Goal: Information Seeking & Learning: Learn about a topic

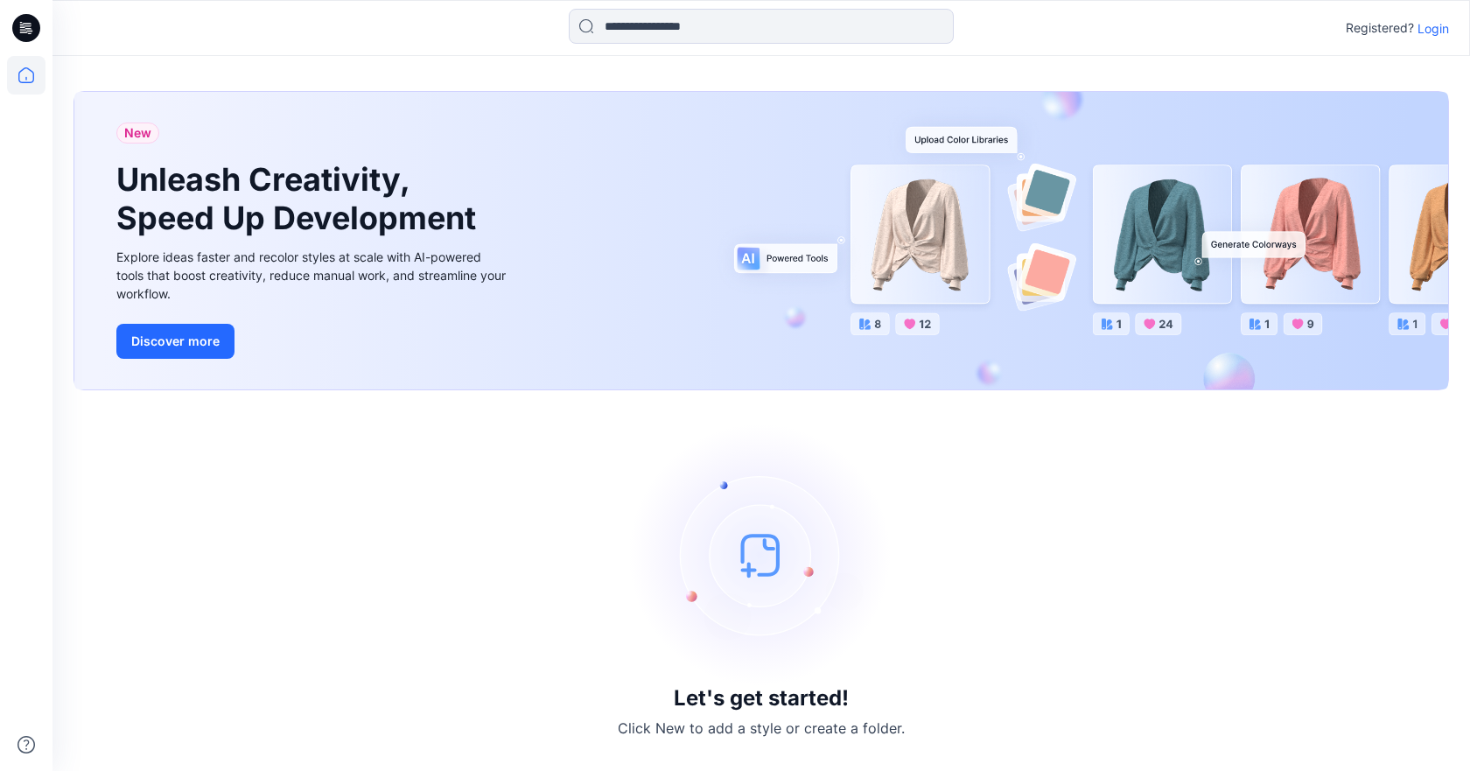
click at [1427, 31] on p "Login" at bounding box center [1434, 28] width 32 height 18
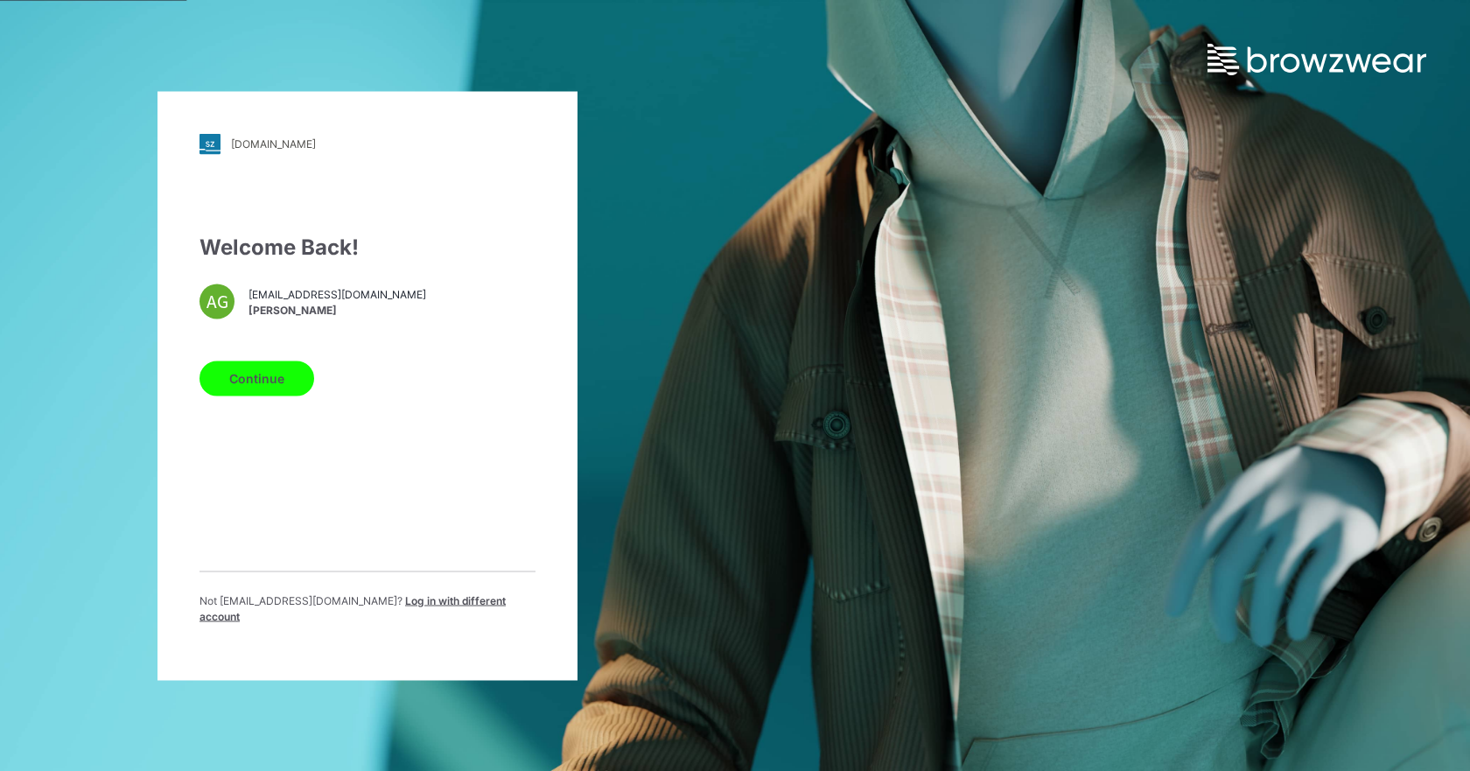
click at [234, 396] on button "Continue" at bounding box center [257, 378] width 115 height 35
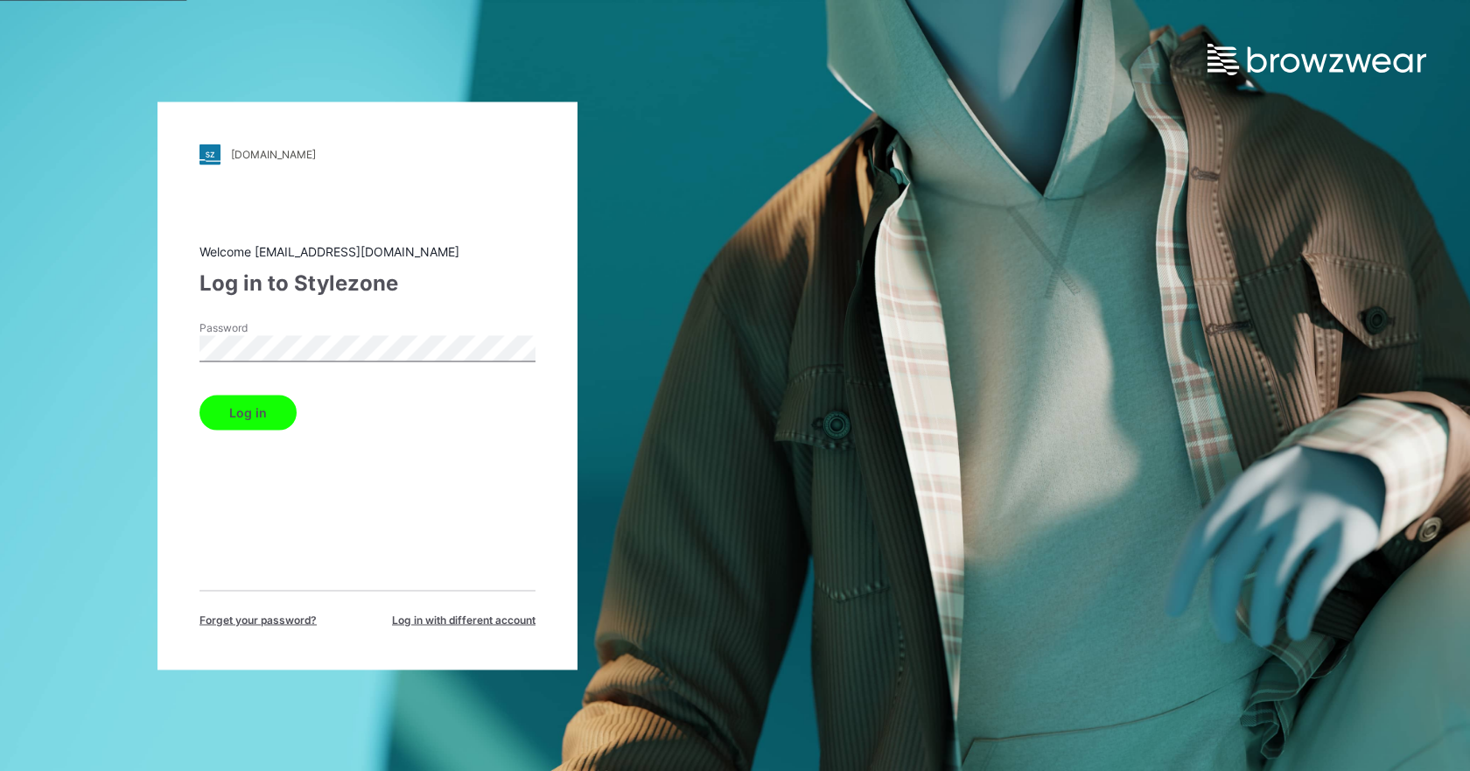
click at [249, 402] on button "Log in" at bounding box center [248, 412] width 97 height 35
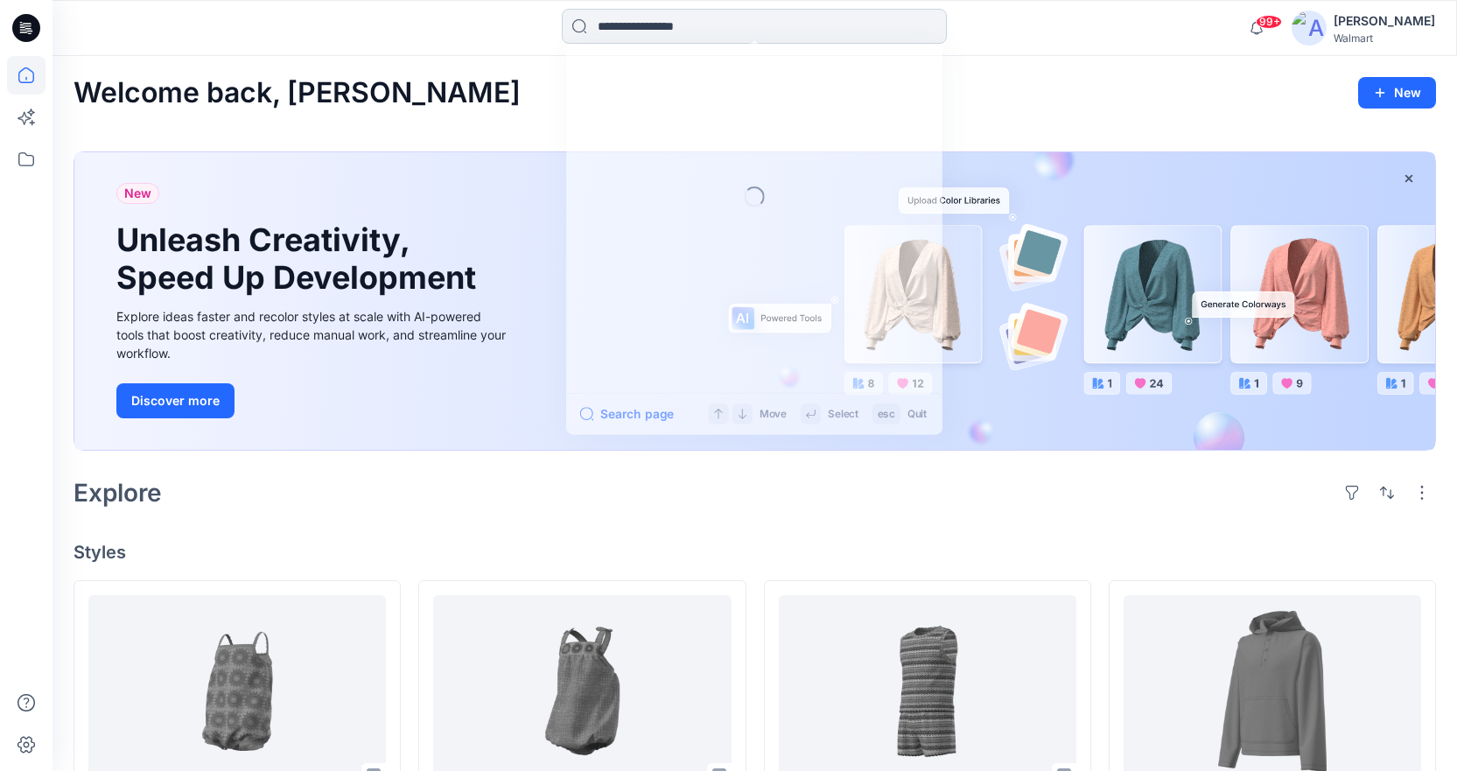
click at [623, 37] on input at bounding box center [754, 26] width 385 height 35
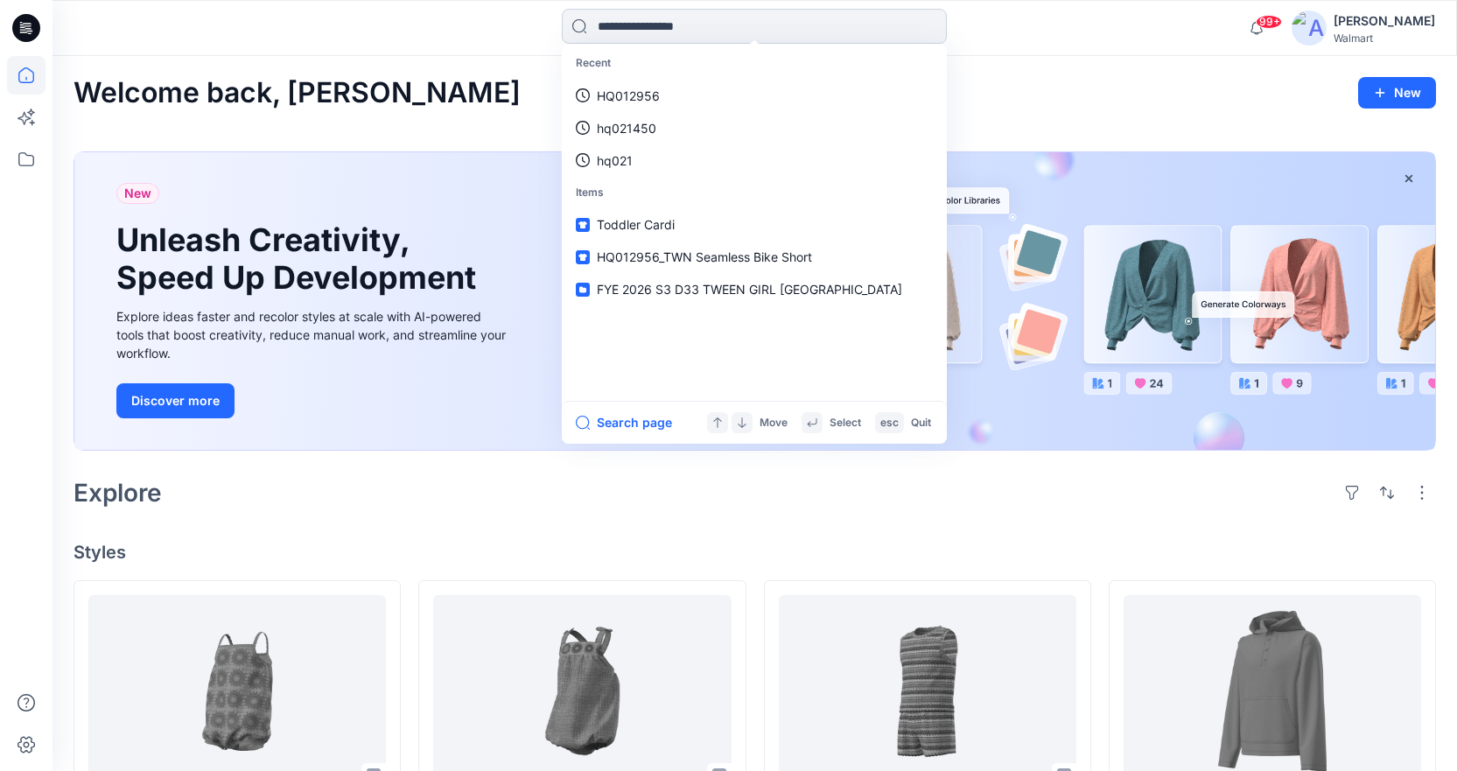
paste input "********"
type input "********"
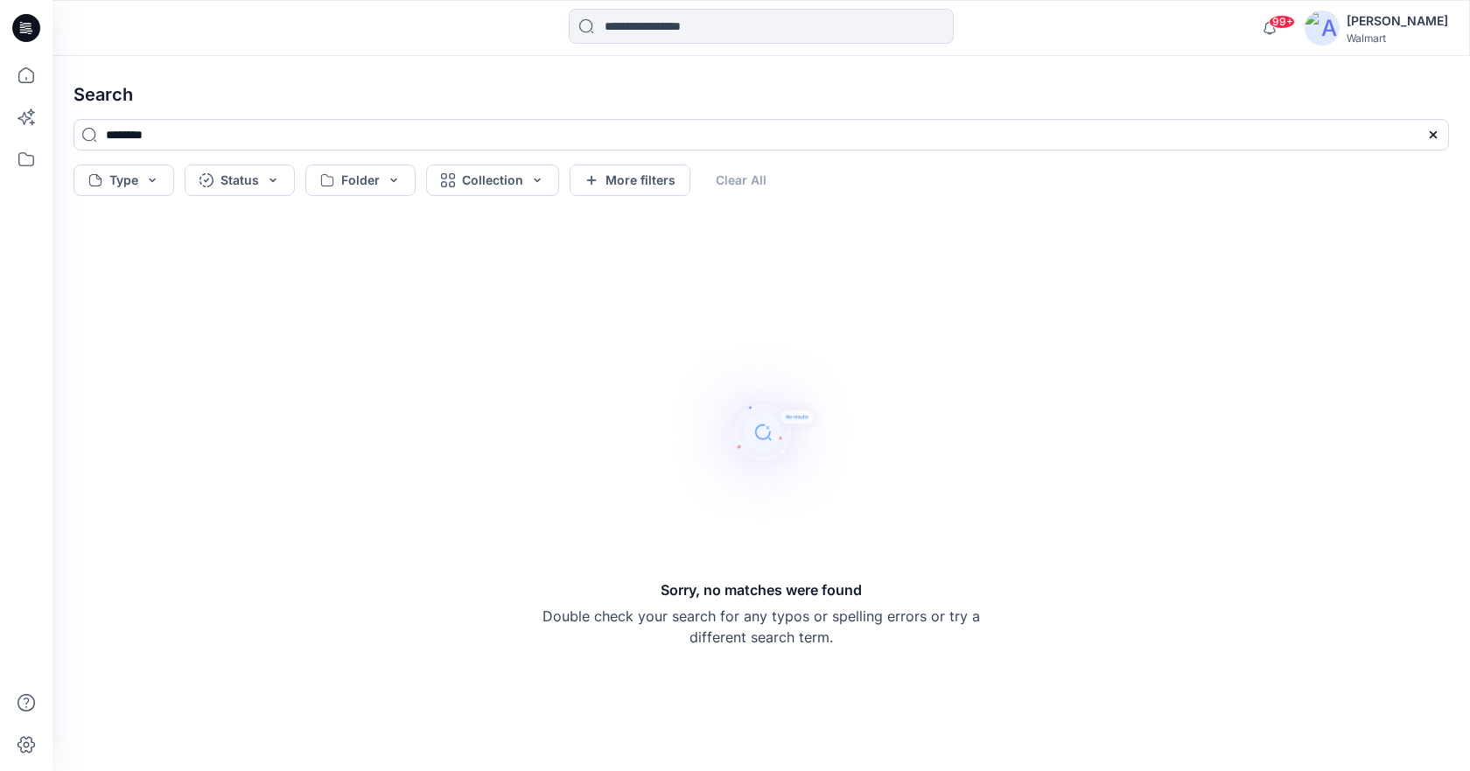
click at [18, 27] on icon at bounding box center [26, 28] width 28 height 28
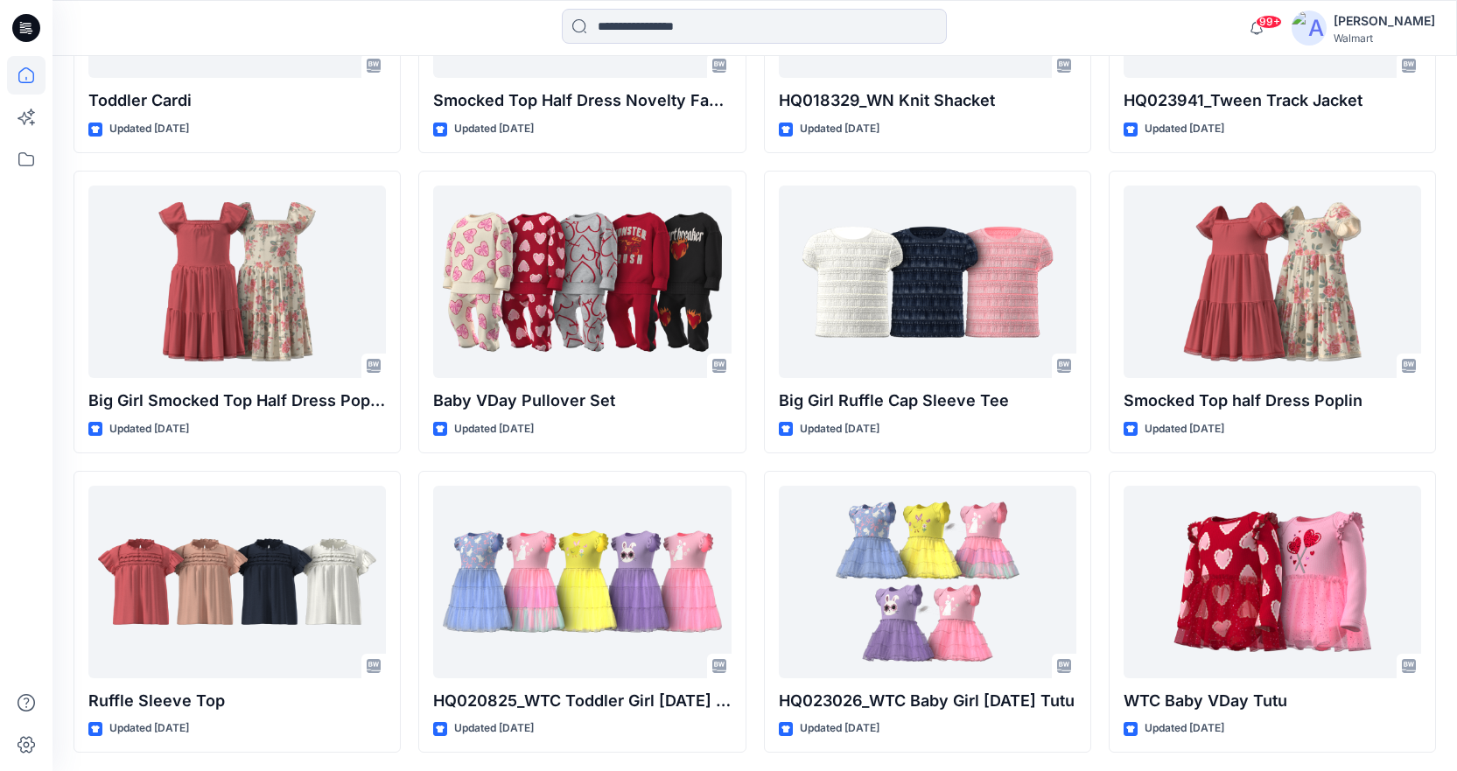
scroll to position [6147, 0]
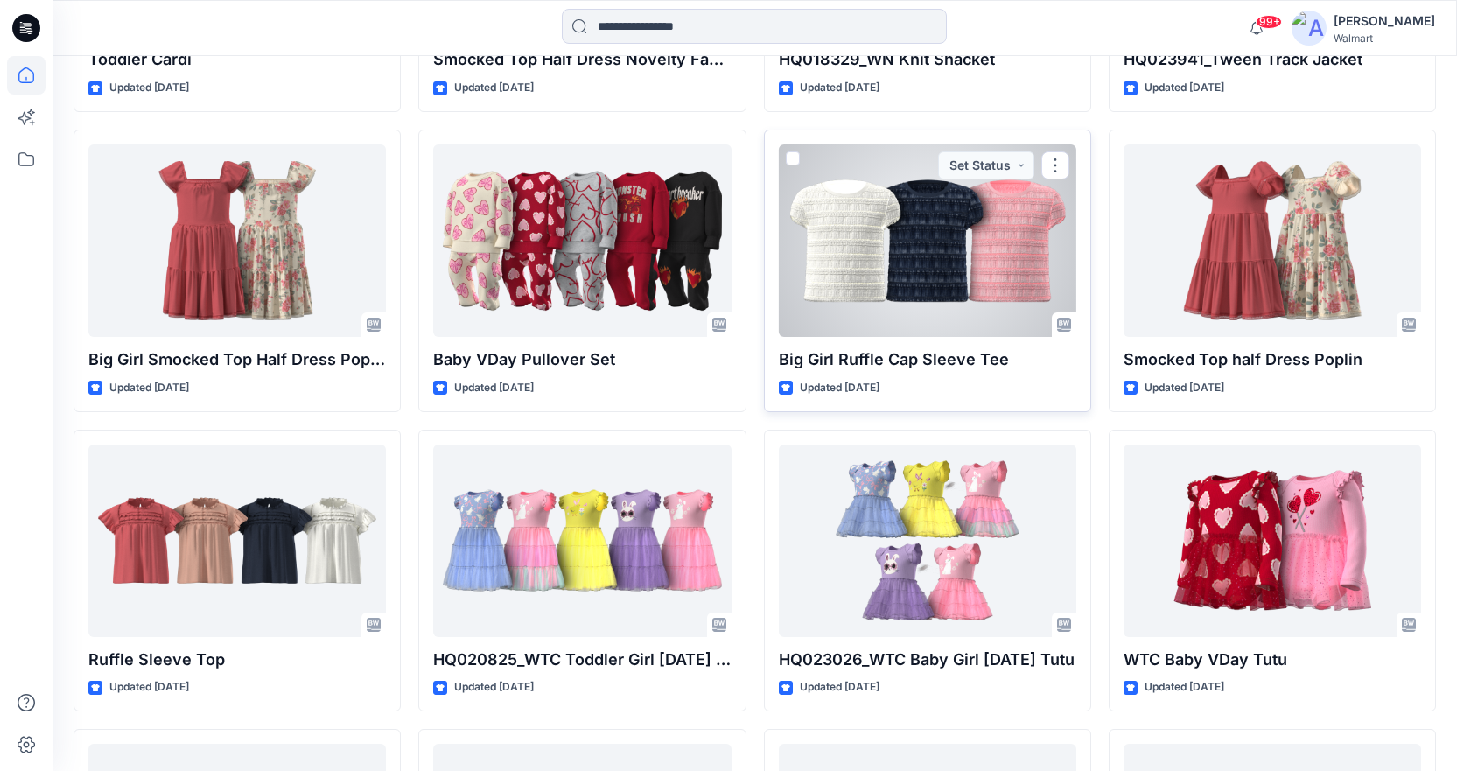
click at [879, 256] on div at bounding box center [928, 240] width 298 height 193
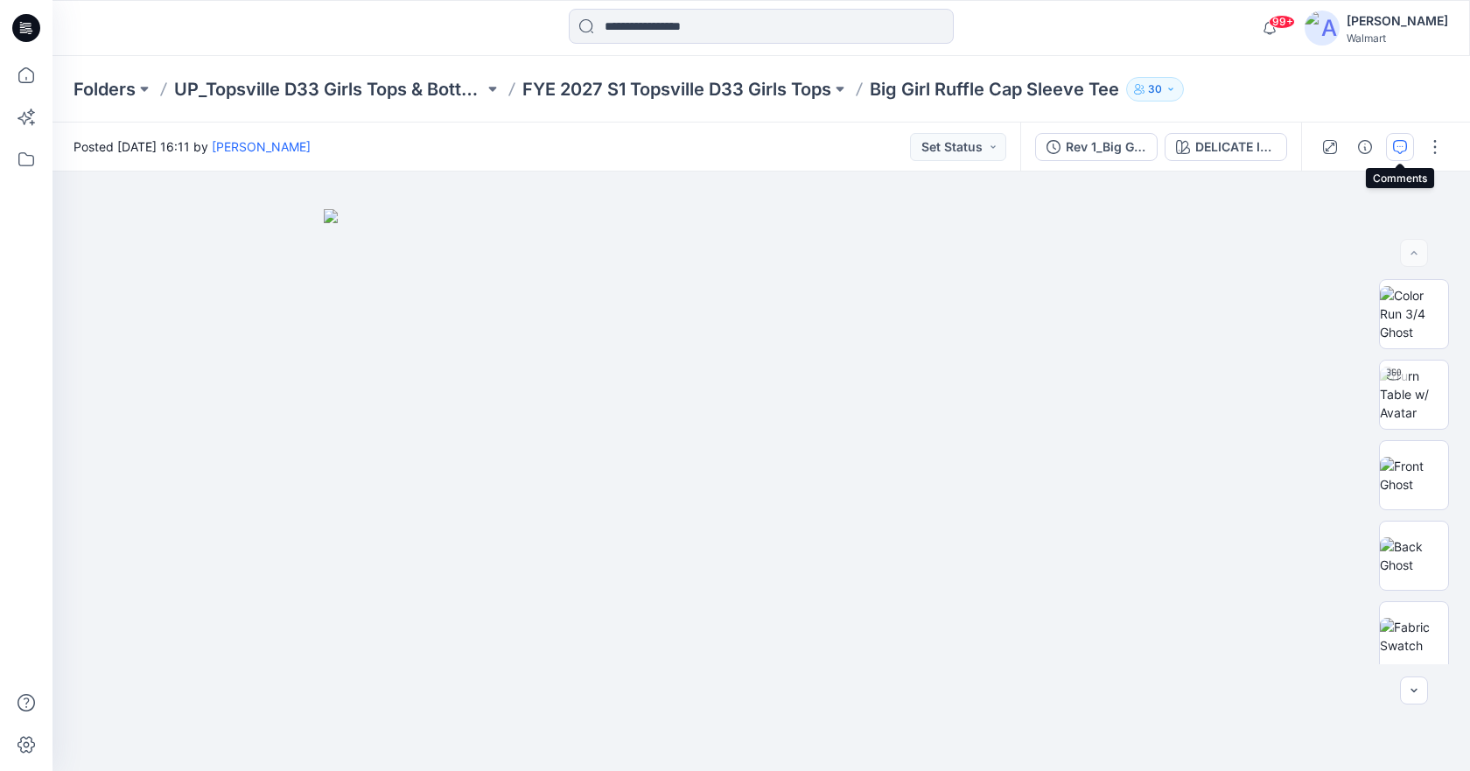
click at [1398, 149] on icon "button" at bounding box center [1400, 147] width 14 height 14
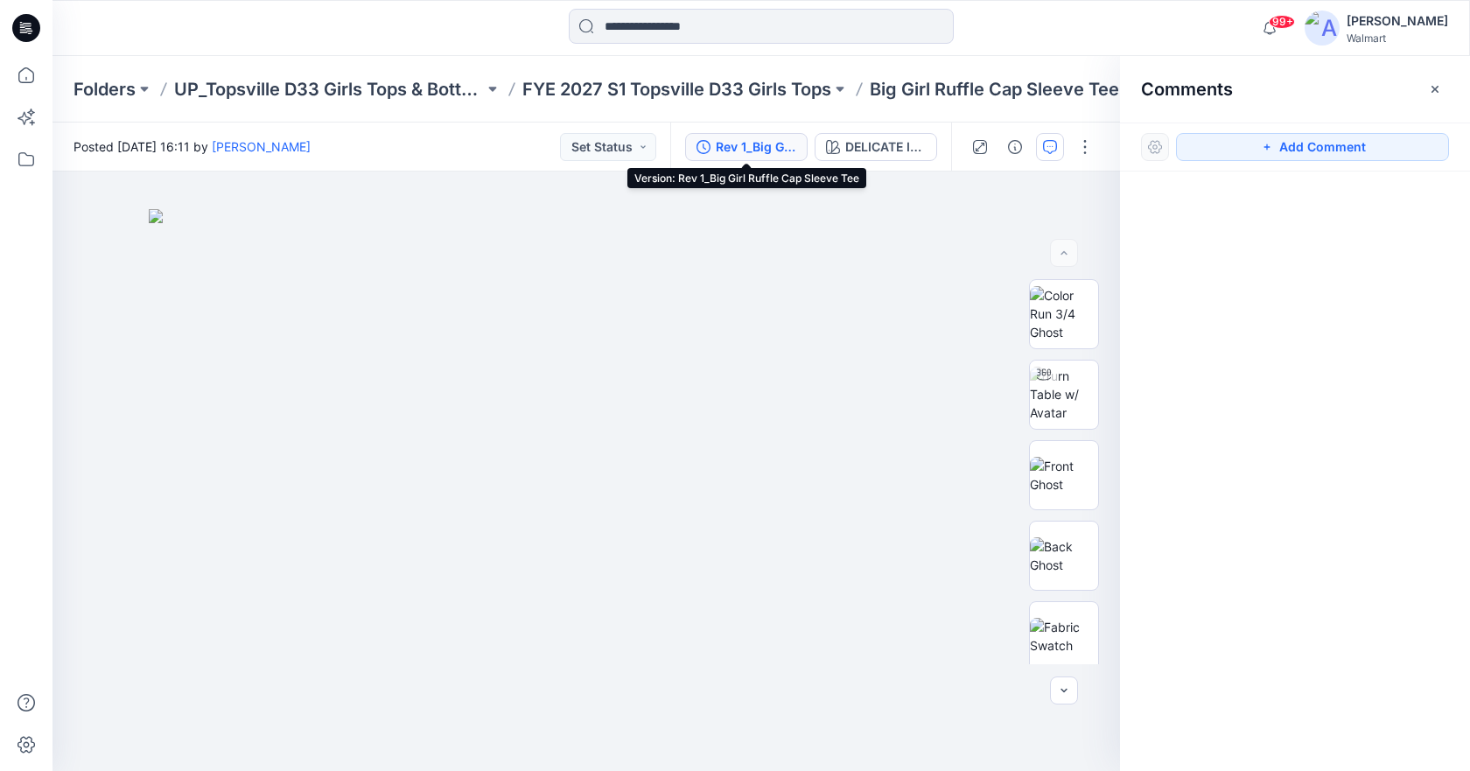
click at [747, 143] on div "Rev 1_Big Girl Ruffle Cap Sleeve Tee" at bounding box center [756, 146] width 81 height 19
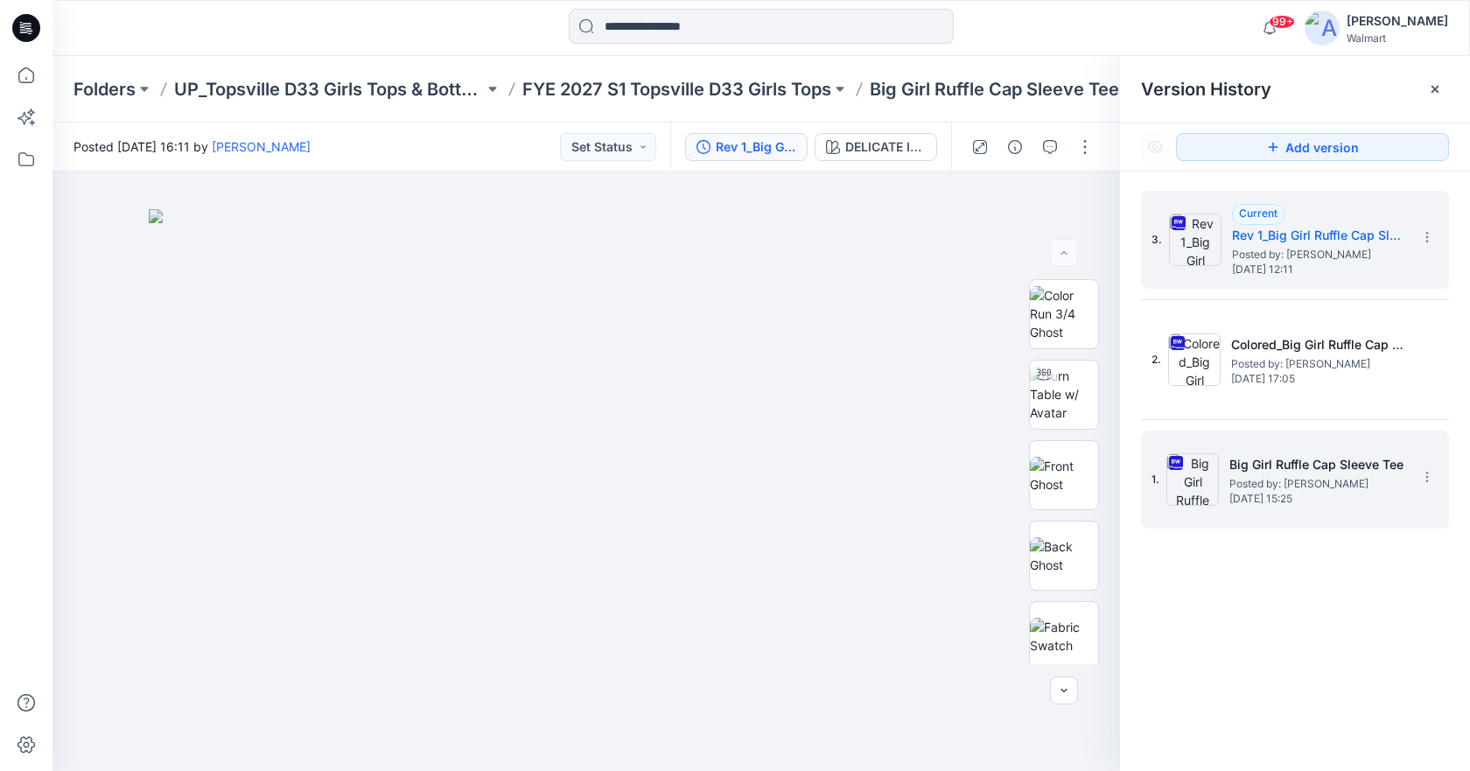
click at [1330, 479] on span "Posted by: [PERSON_NAME]" at bounding box center [1317, 484] width 175 height 18
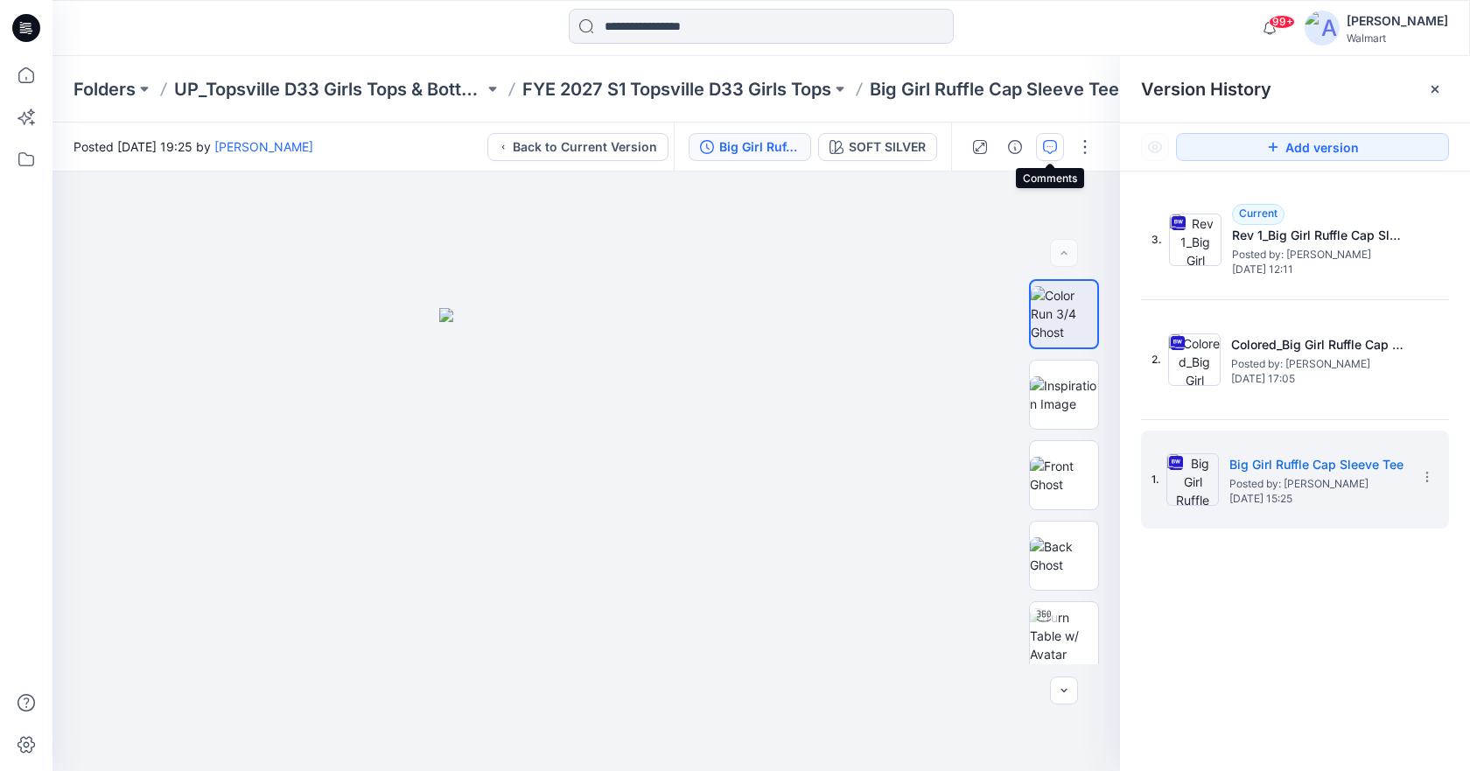
click at [1055, 148] on icon "button" at bounding box center [1050, 147] width 14 height 14
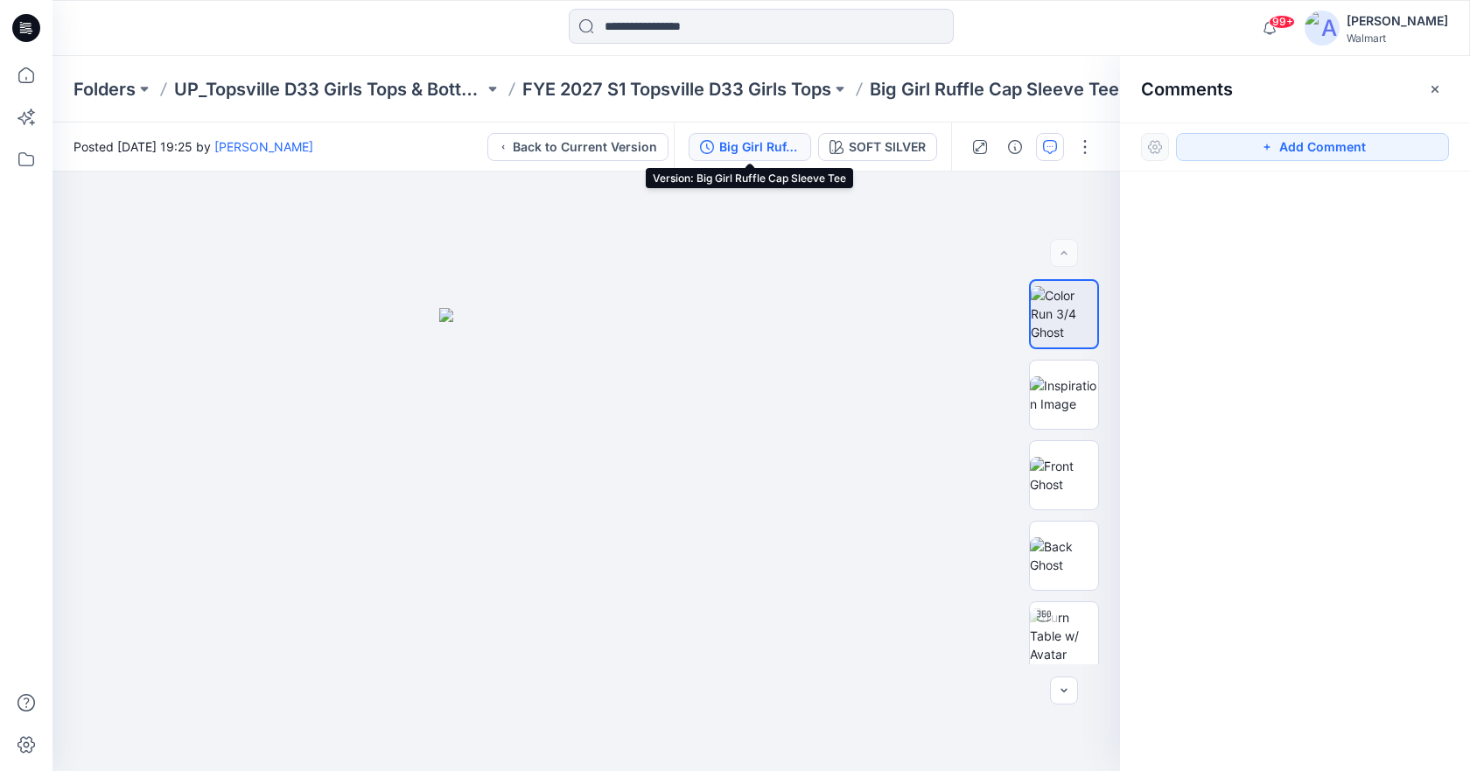
click at [733, 146] on div "Big Girl Ruffle Cap Sleeve Tee" at bounding box center [759, 146] width 81 height 19
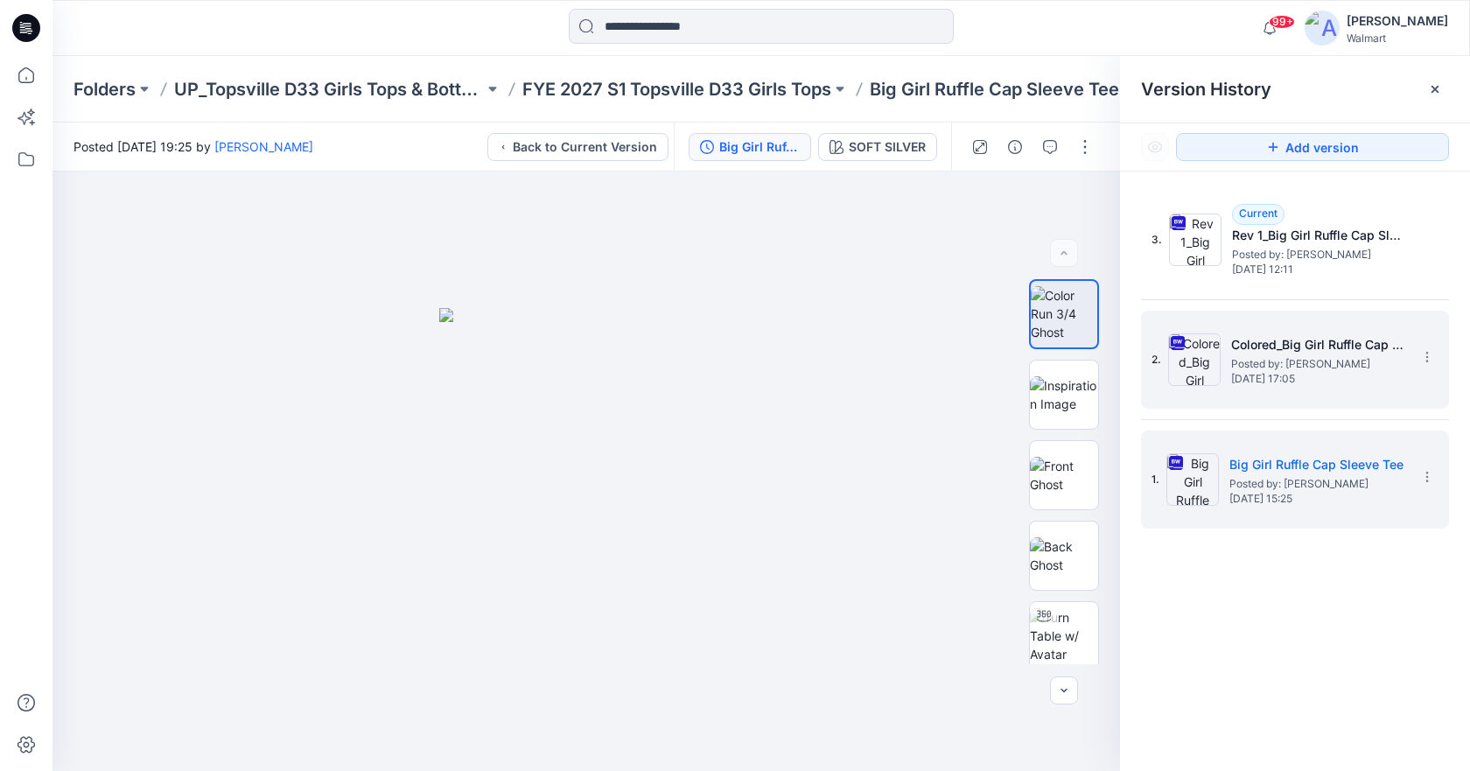
click at [1330, 357] on span "Posted by: [PERSON_NAME]" at bounding box center [1319, 364] width 175 height 18
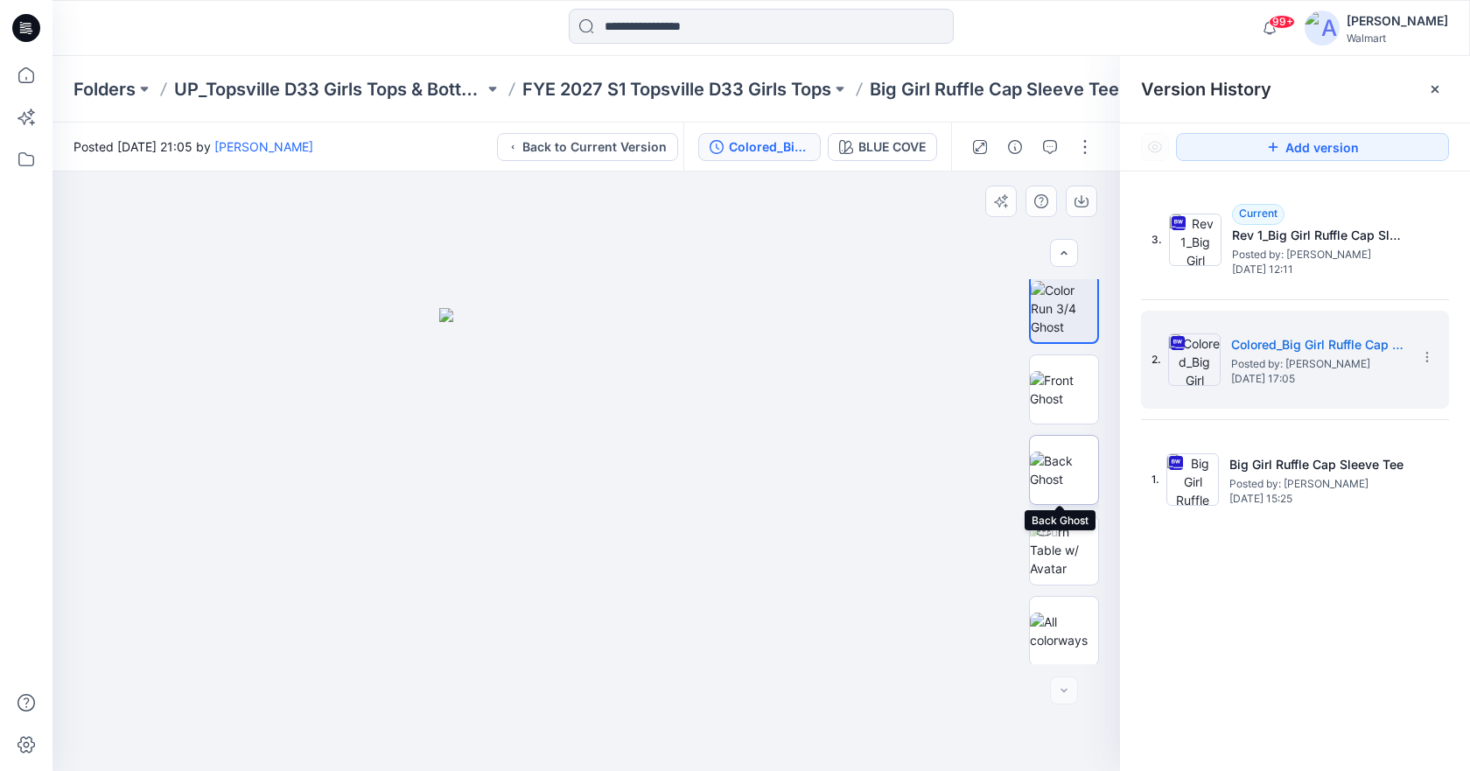
scroll to position [7, 0]
click at [1056, 149] on icon "button" at bounding box center [1050, 147] width 14 height 14
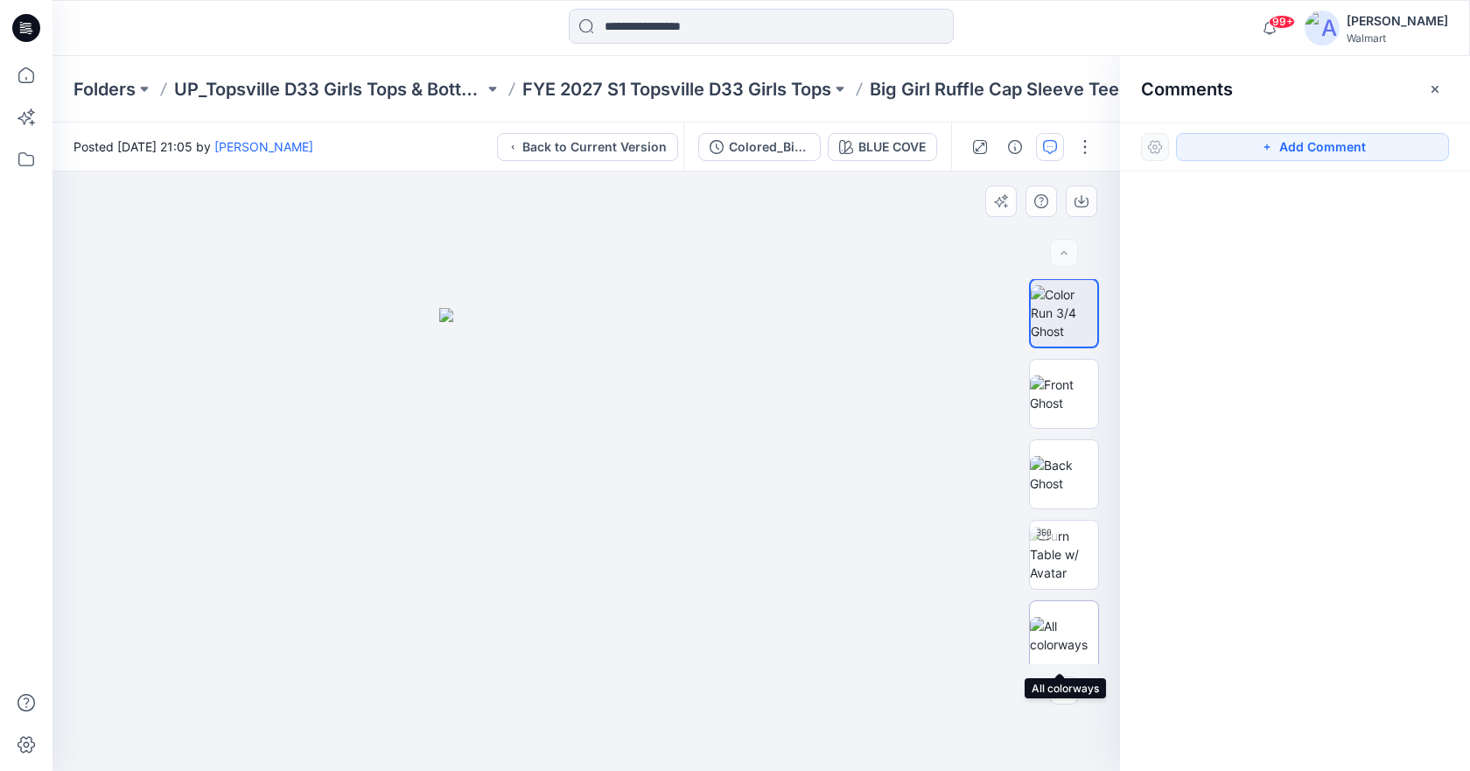
scroll to position [0, 0]
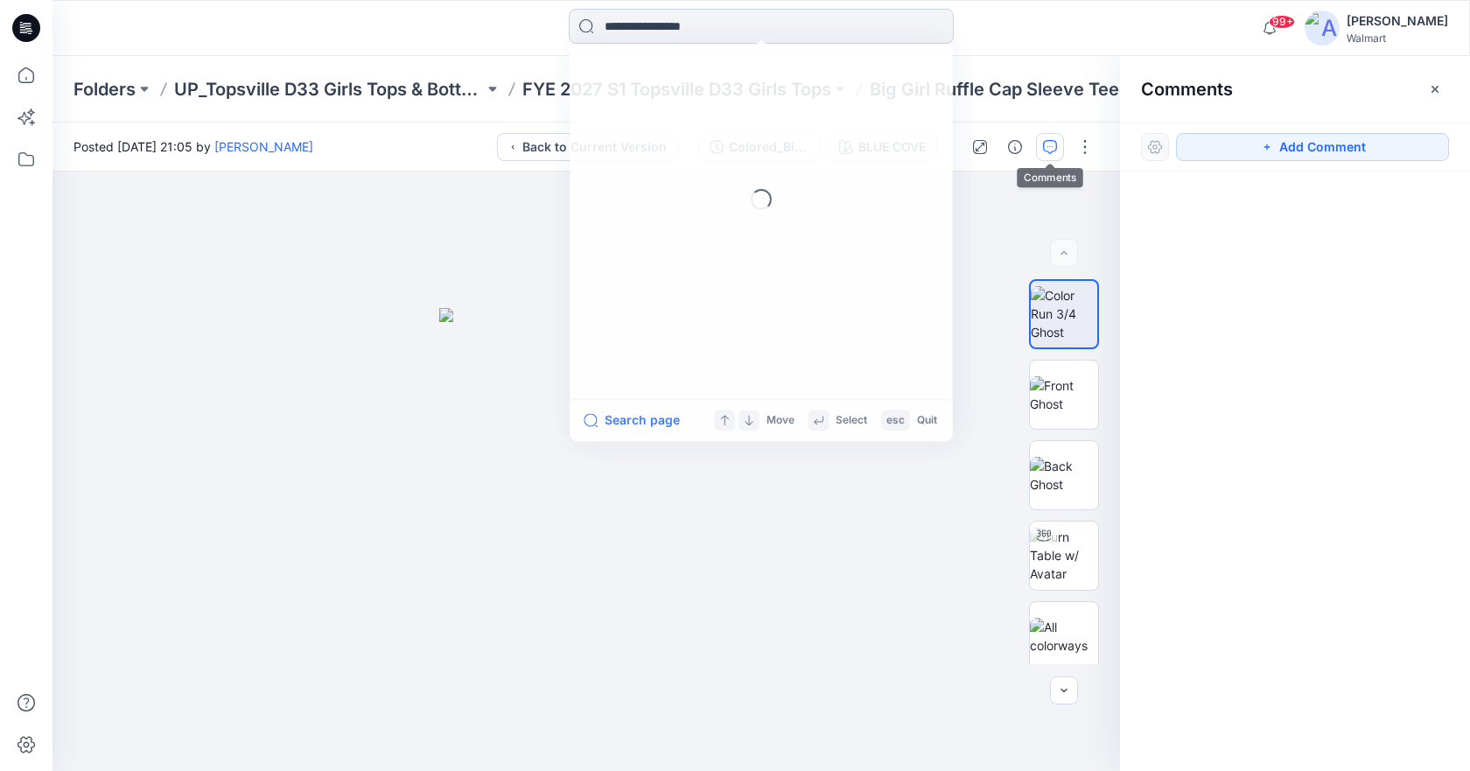
click at [663, 32] on input at bounding box center [761, 26] width 385 height 35
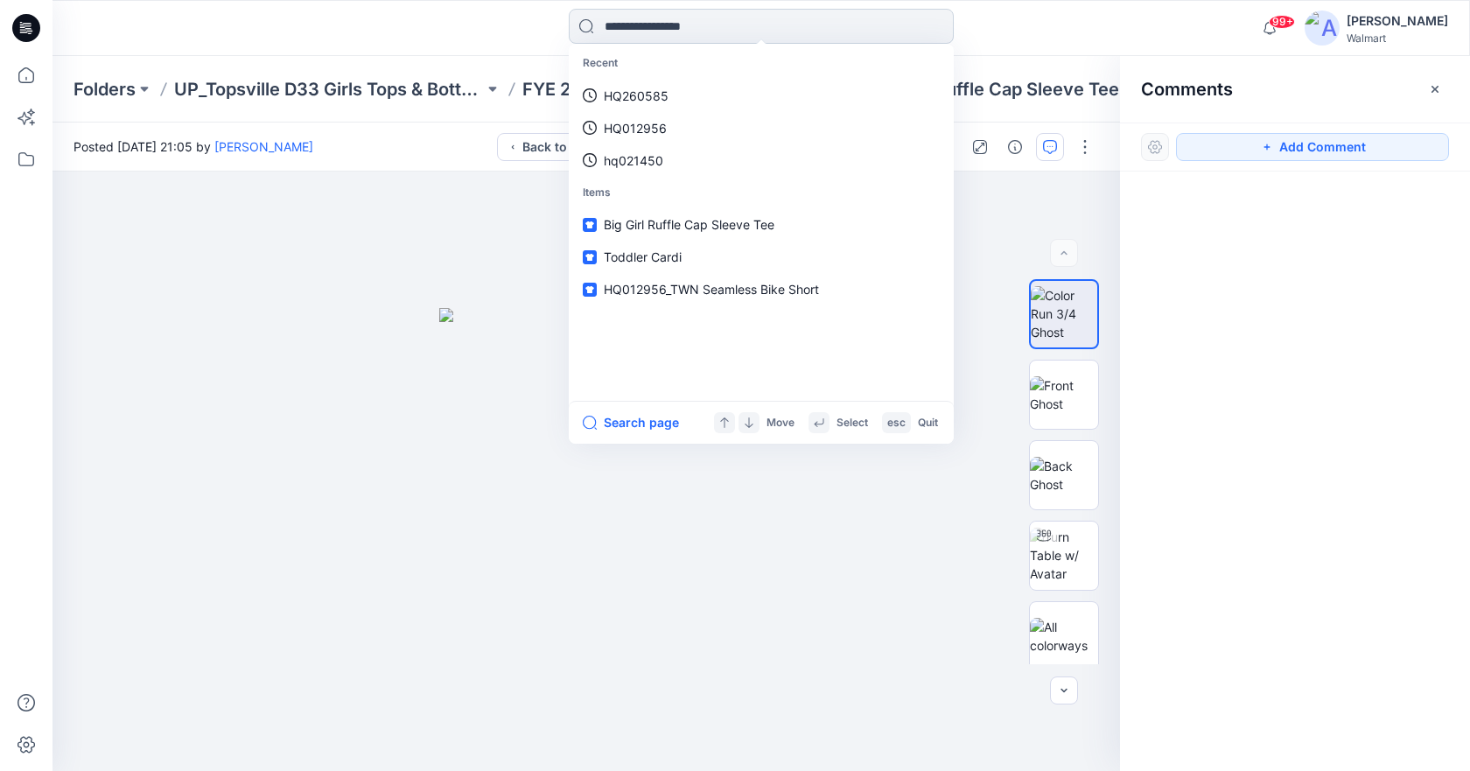
paste input "**********"
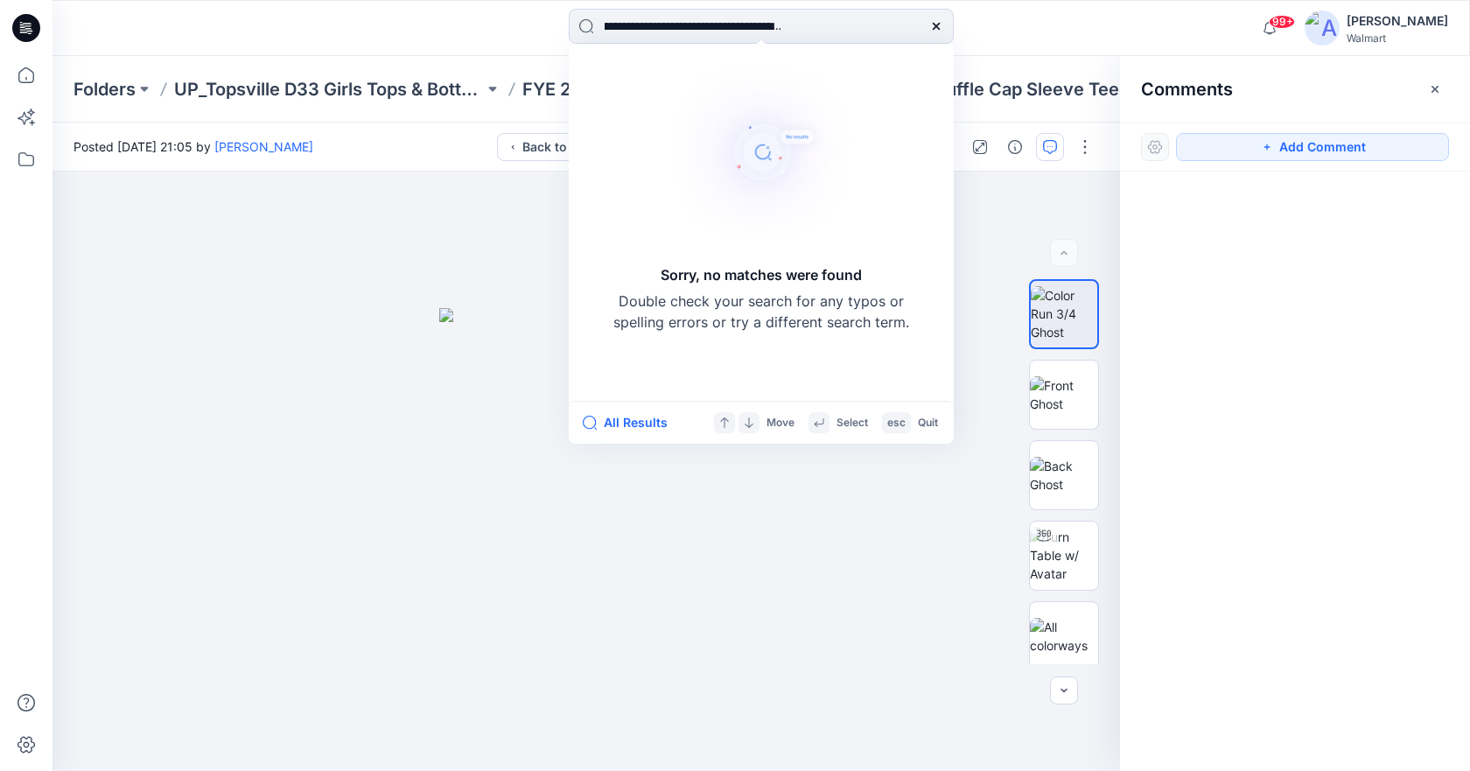
type input "**********"
click at [951, 22] on div at bounding box center [936, 26] width 35 height 35
click at [942, 22] on icon at bounding box center [937, 26] width 14 height 14
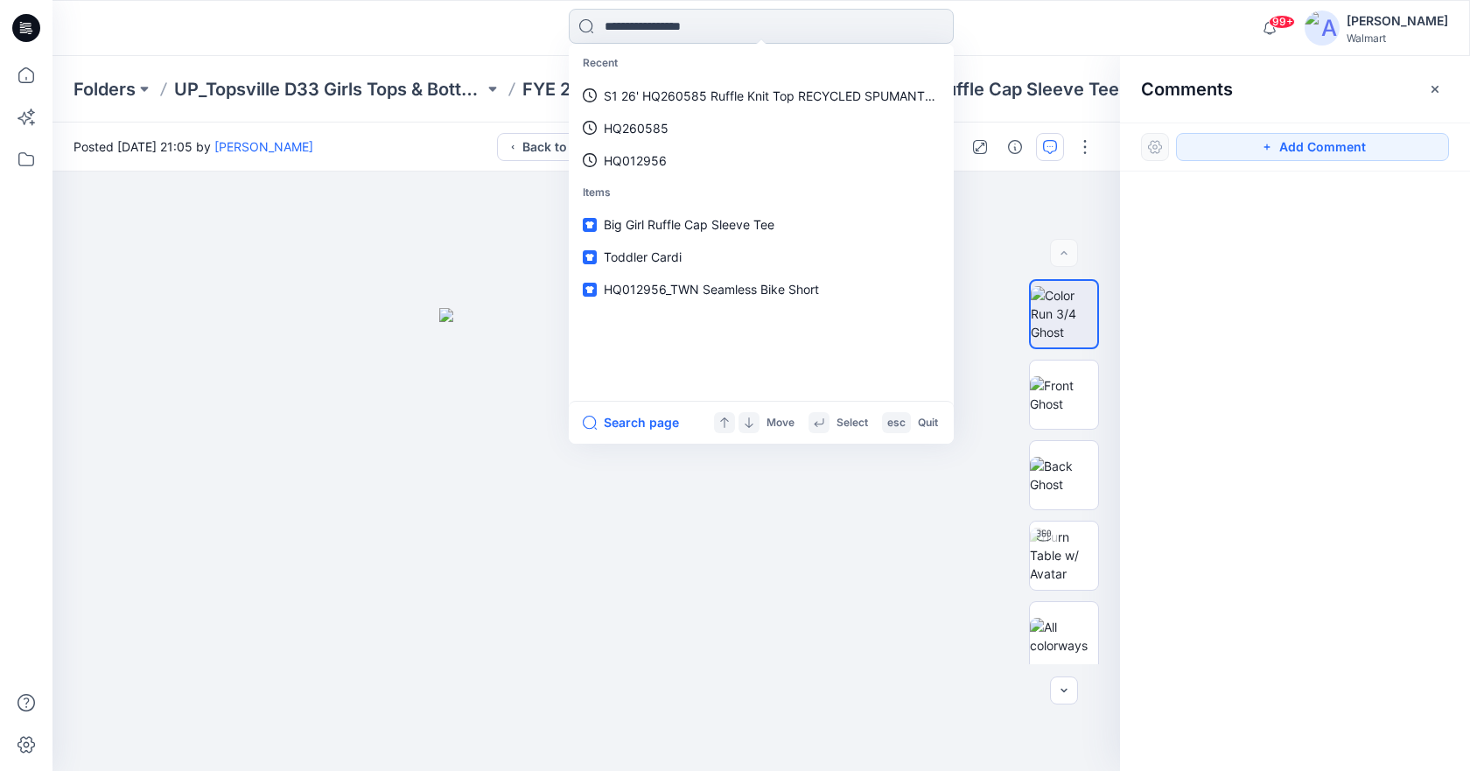
click at [776, 38] on input at bounding box center [761, 26] width 385 height 35
paste input "********"
type input "********"
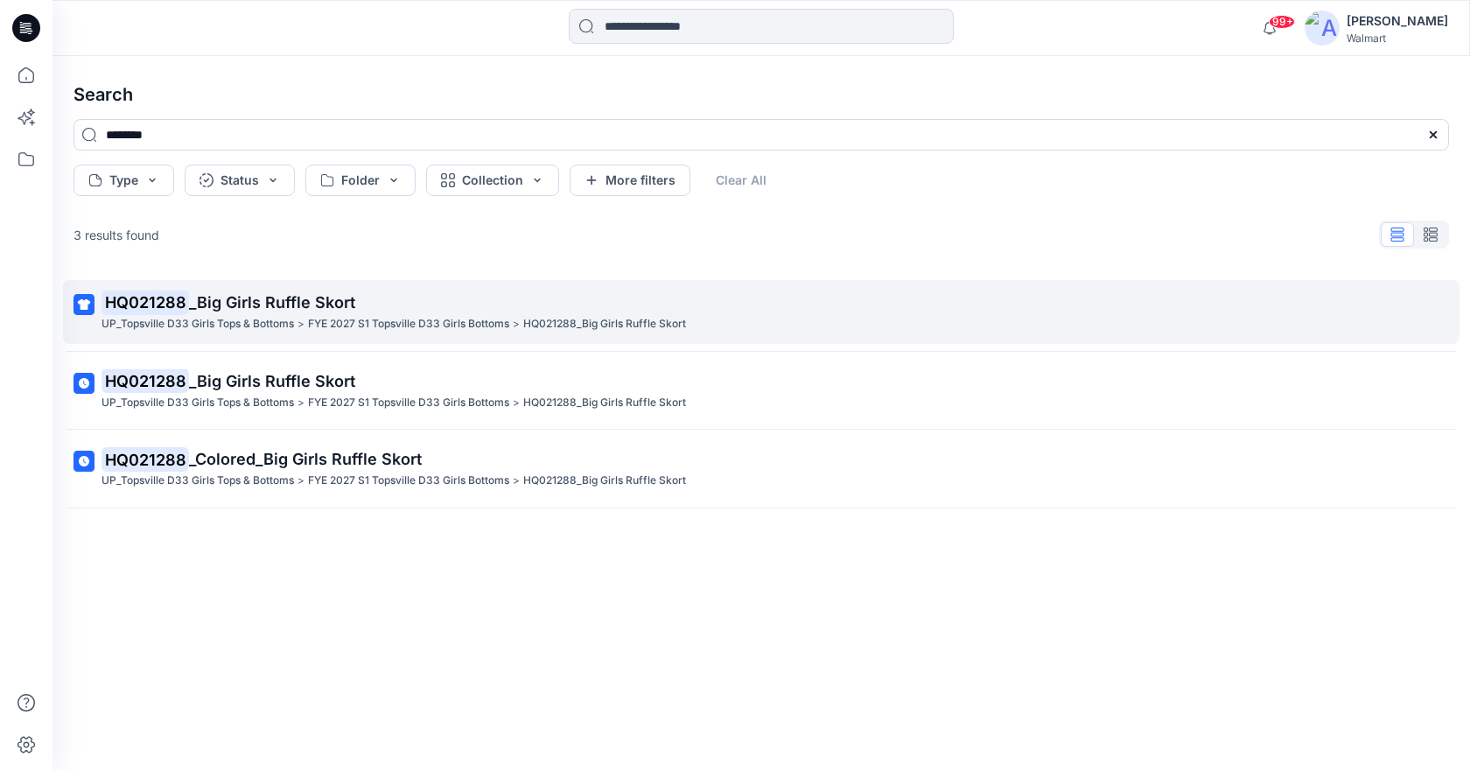
click at [229, 301] on span "_Big Girls Ruffle Skort" at bounding box center [272, 302] width 166 height 18
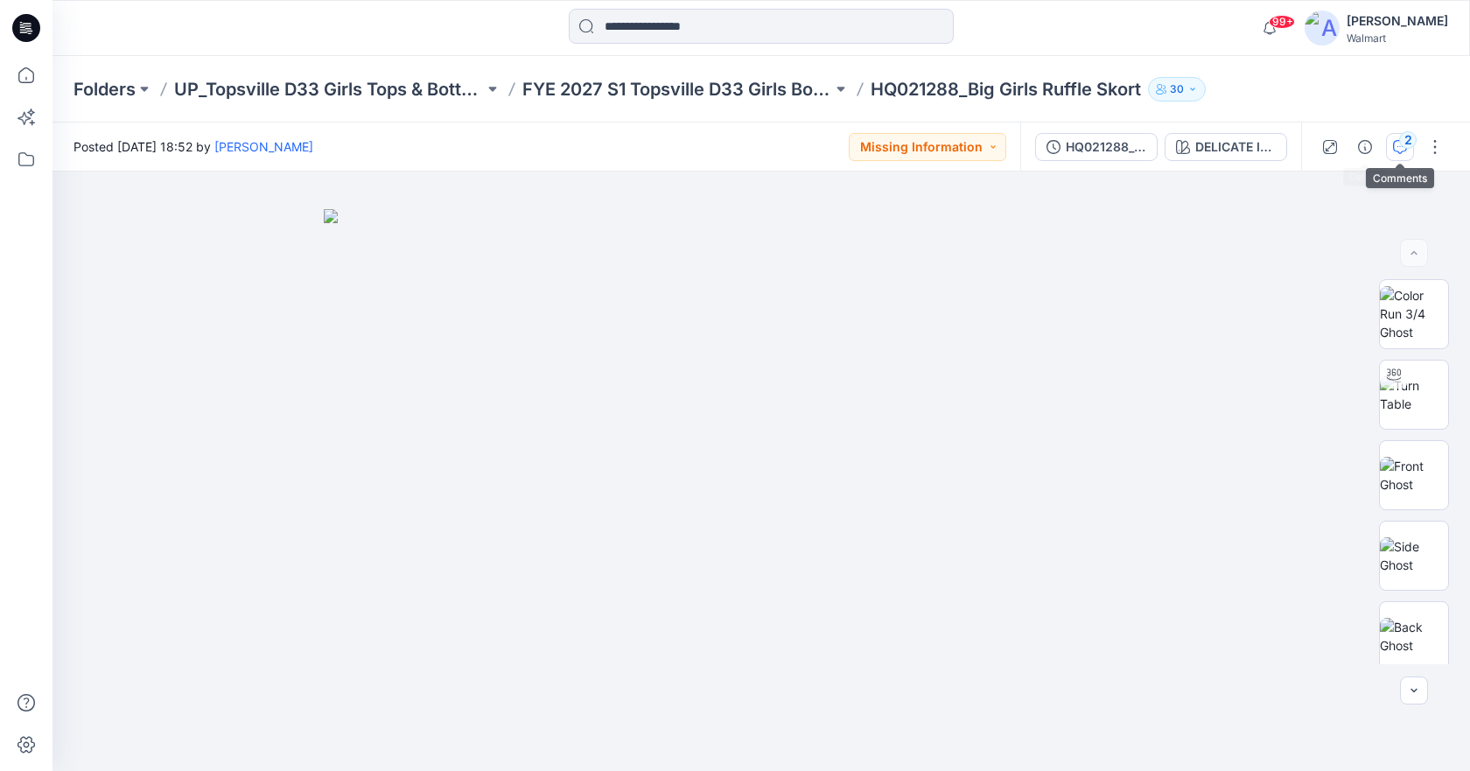
click at [1393, 144] on button "2" at bounding box center [1400, 147] width 28 height 28
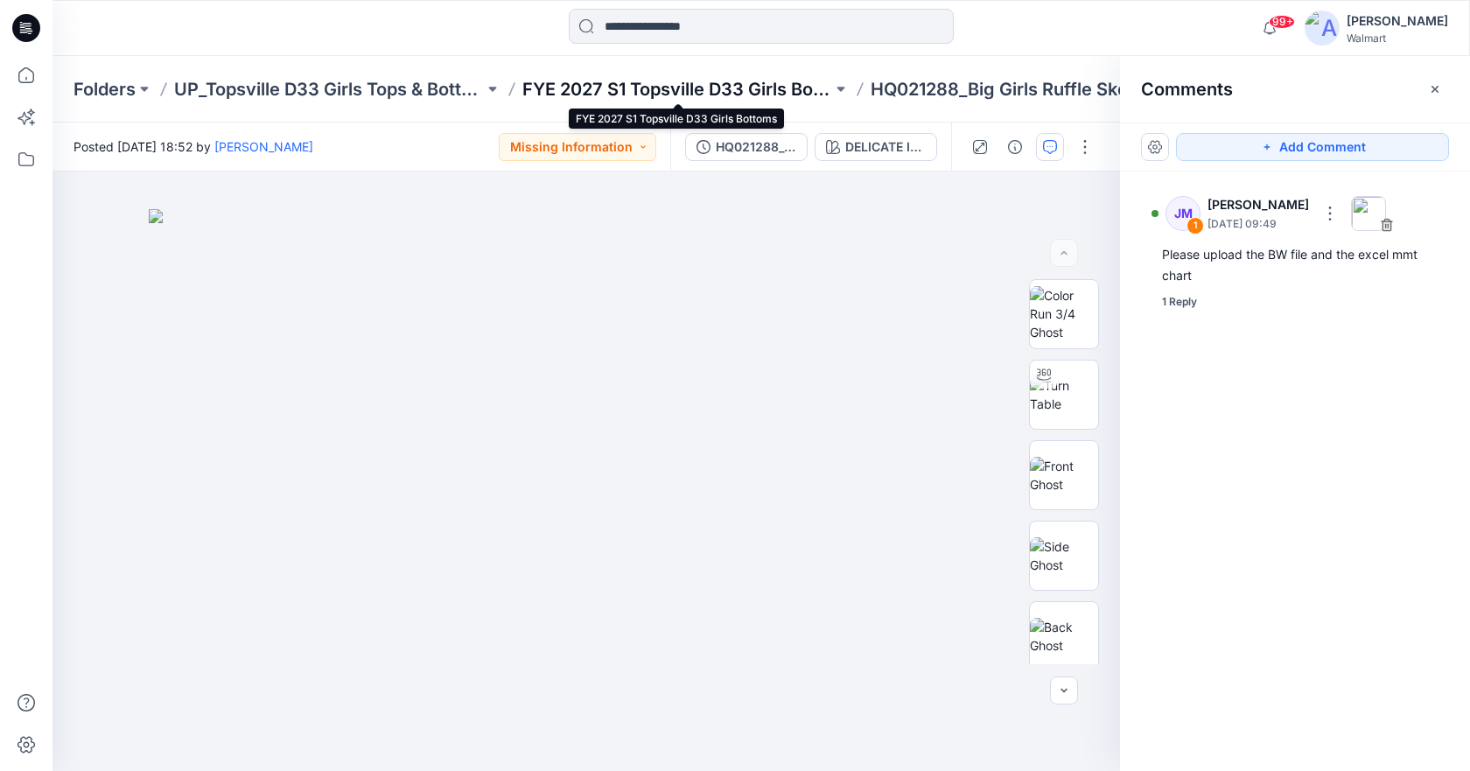
click at [828, 91] on p "FYE 2027 S1 Topsville D33 Girls Bottoms" at bounding box center [678, 89] width 310 height 25
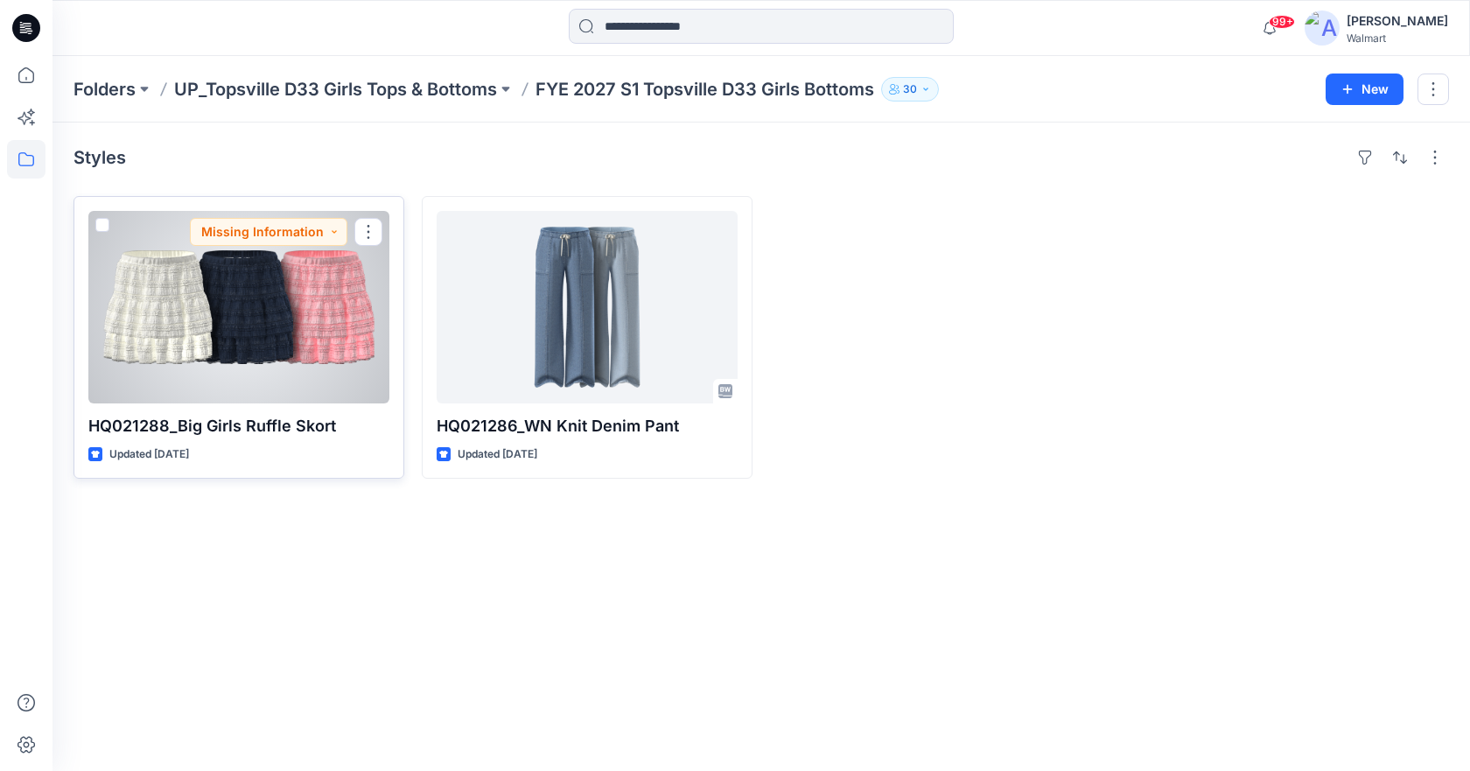
click at [299, 302] on div at bounding box center [238, 307] width 301 height 193
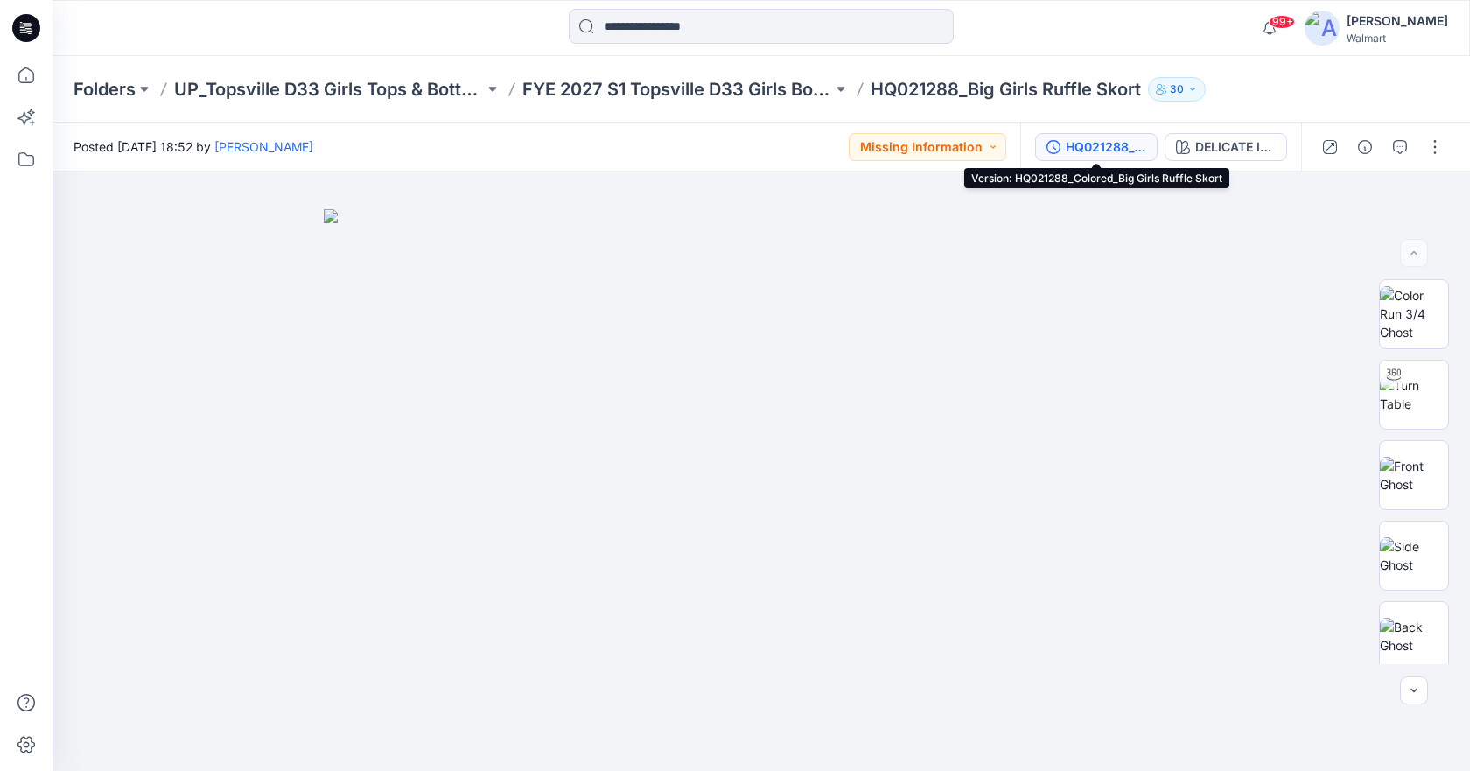
click at [1117, 146] on div "HQ021288_Colored_Big Girls Ruffle Skort" at bounding box center [1106, 146] width 81 height 19
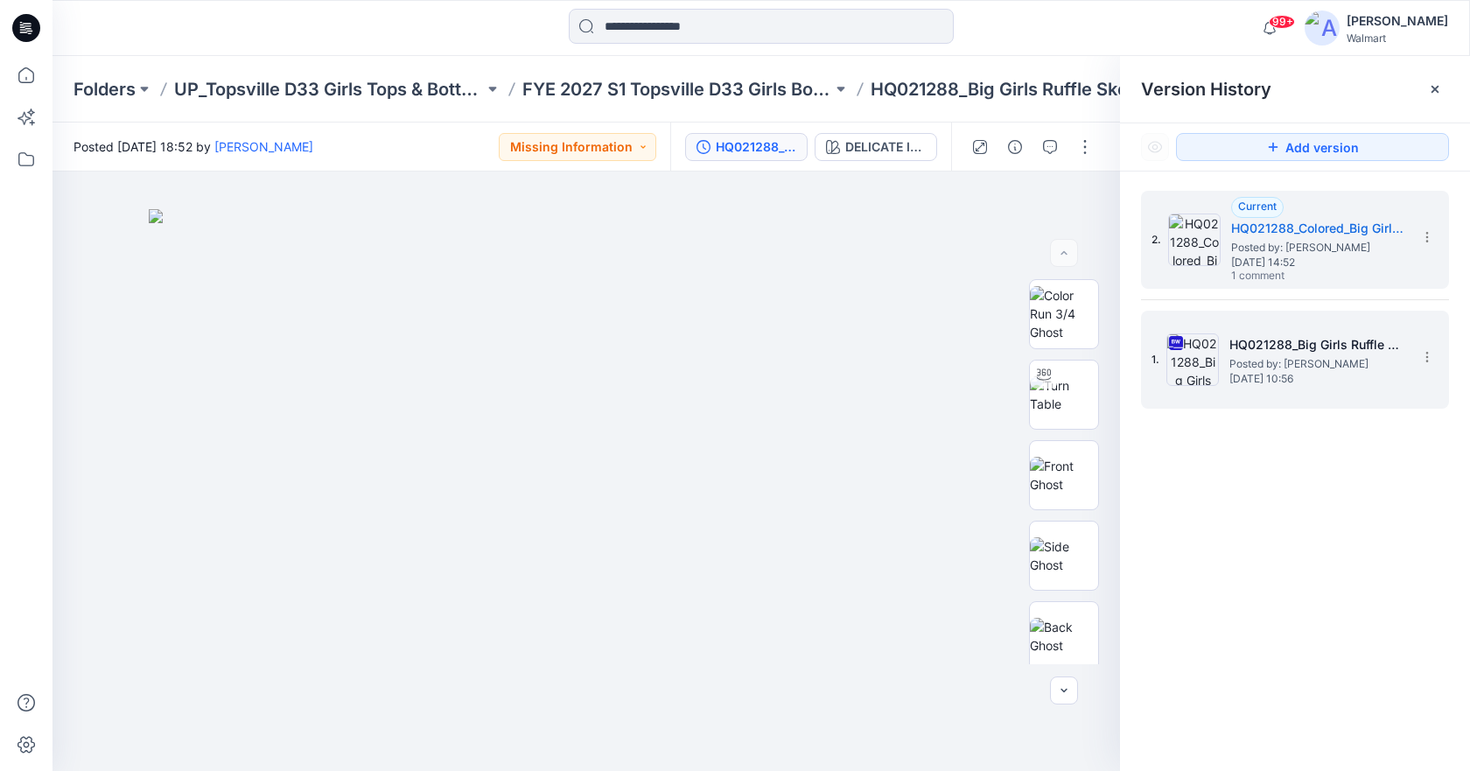
click at [1270, 370] on span "Posted by: [PERSON_NAME]" at bounding box center [1317, 364] width 175 height 18
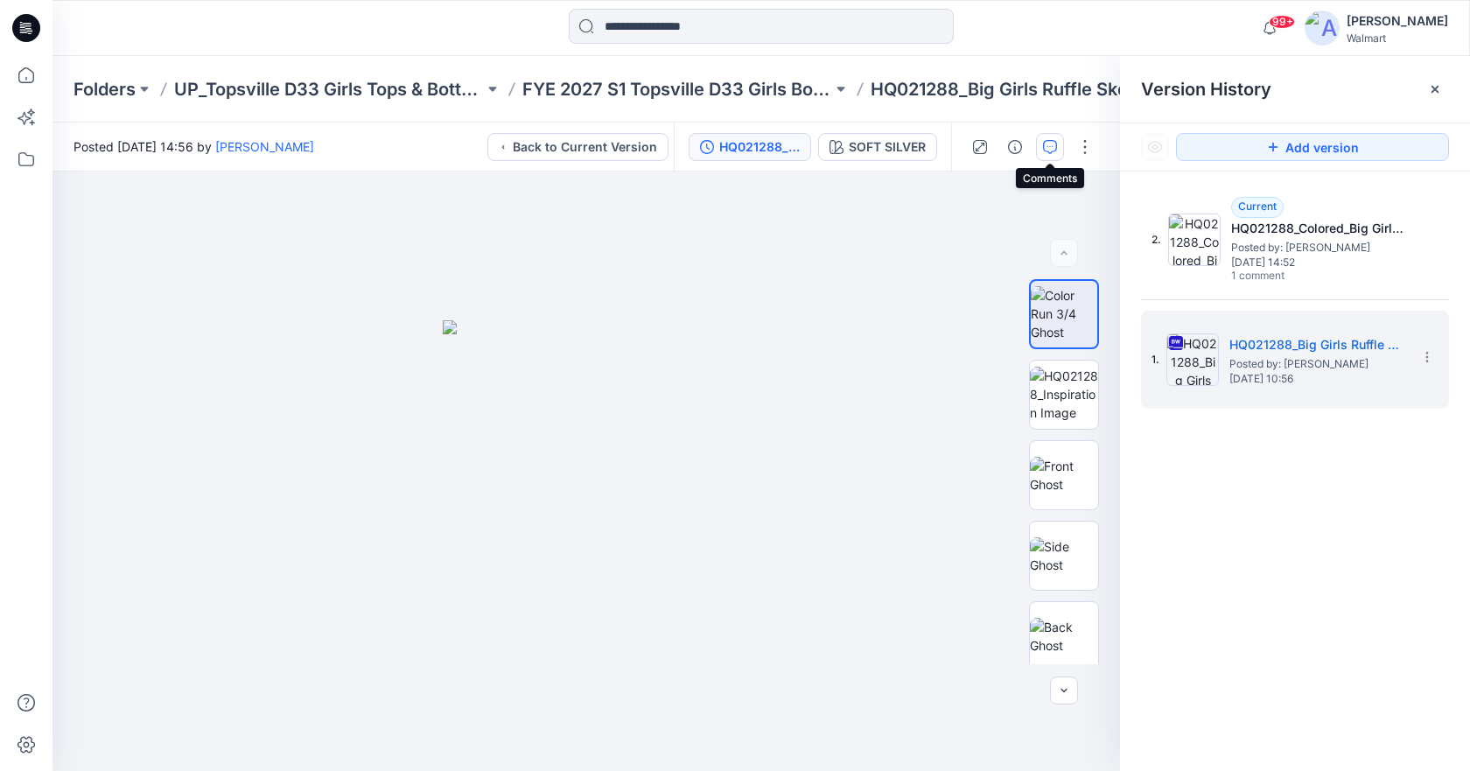
click at [1054, 142] on icon "button" at bounding box center [1050, 147] width 14 height 14
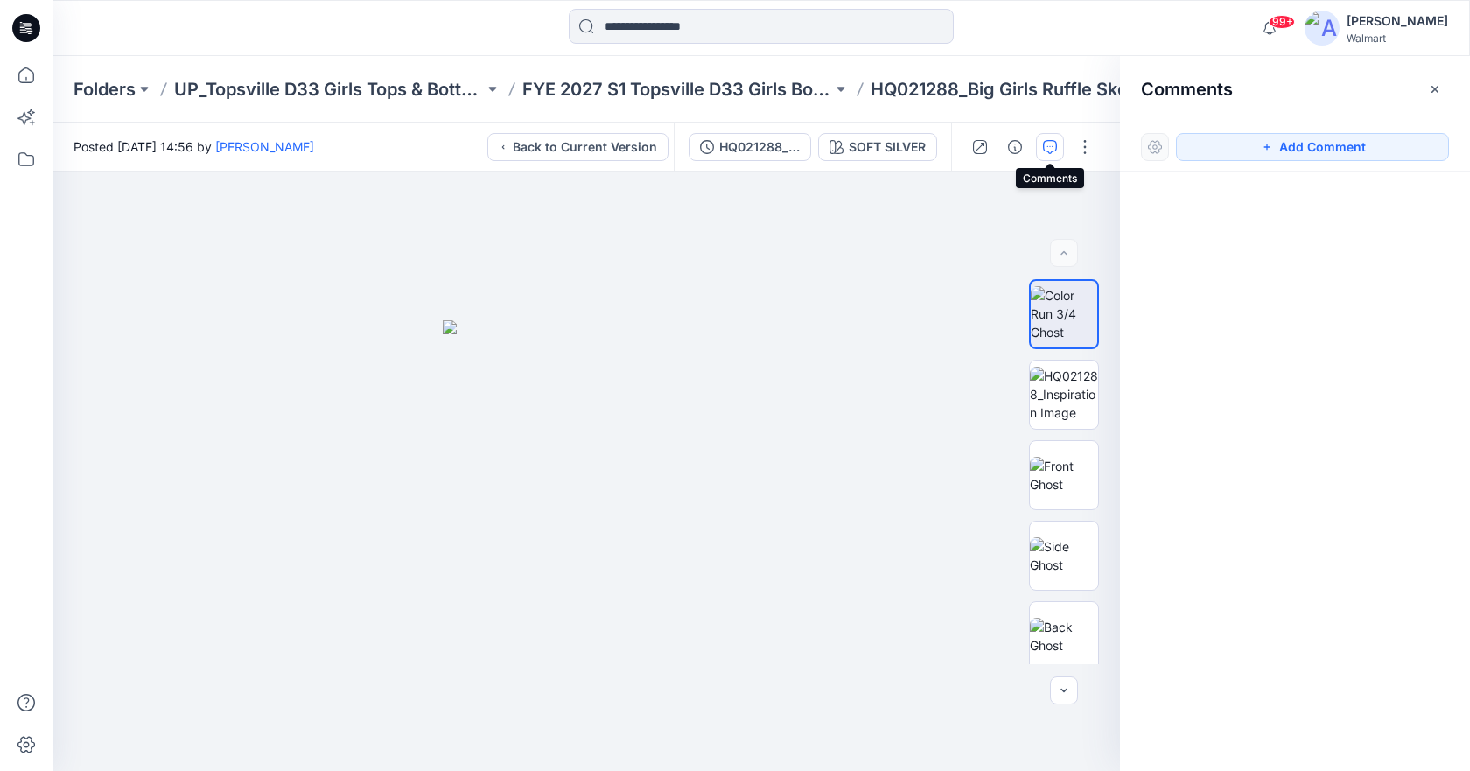
click at [1056, 140] on icon "button" at bounding box center [1050, 147] width 14 height 14
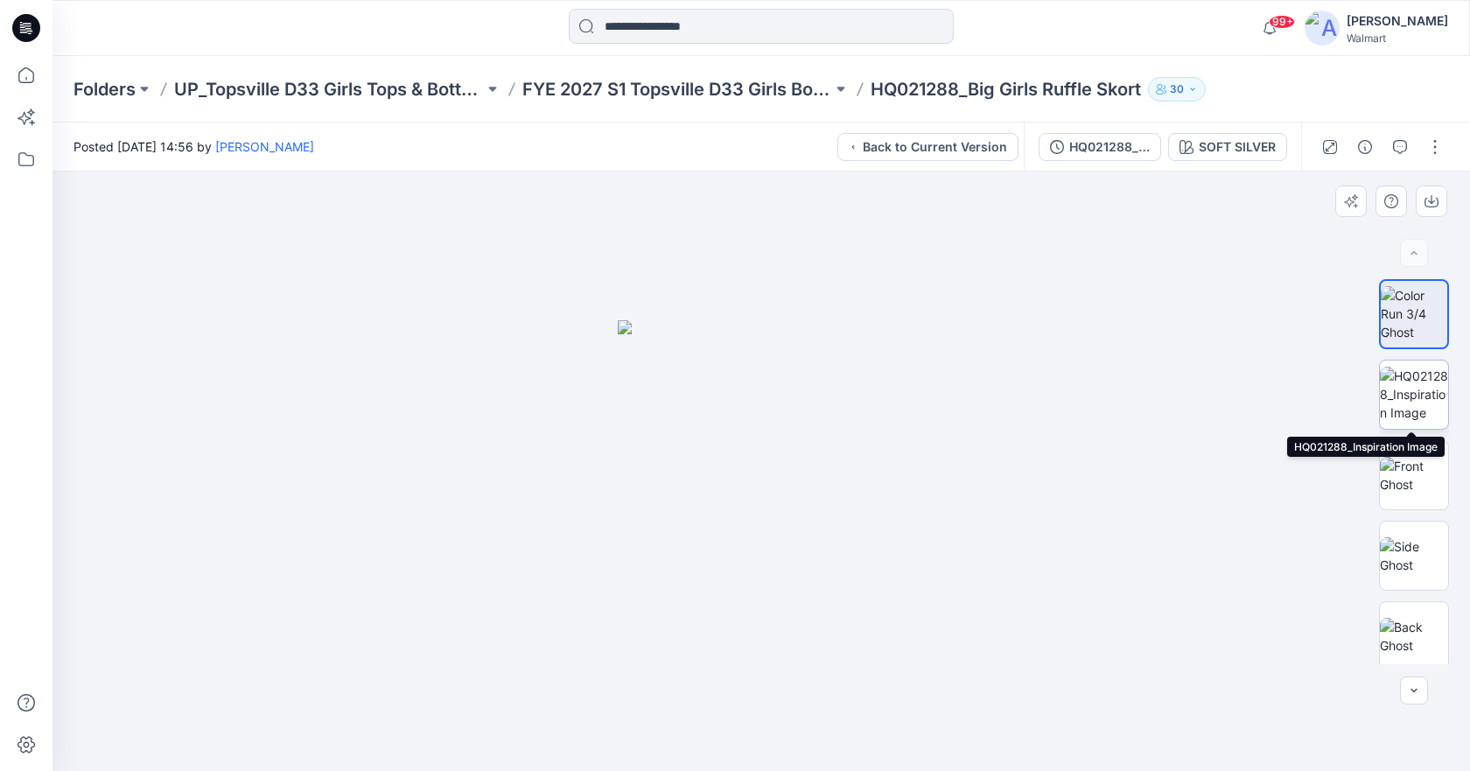
click at [1407, 399] on img at bounding box center [1414, 394] width 68 height 55
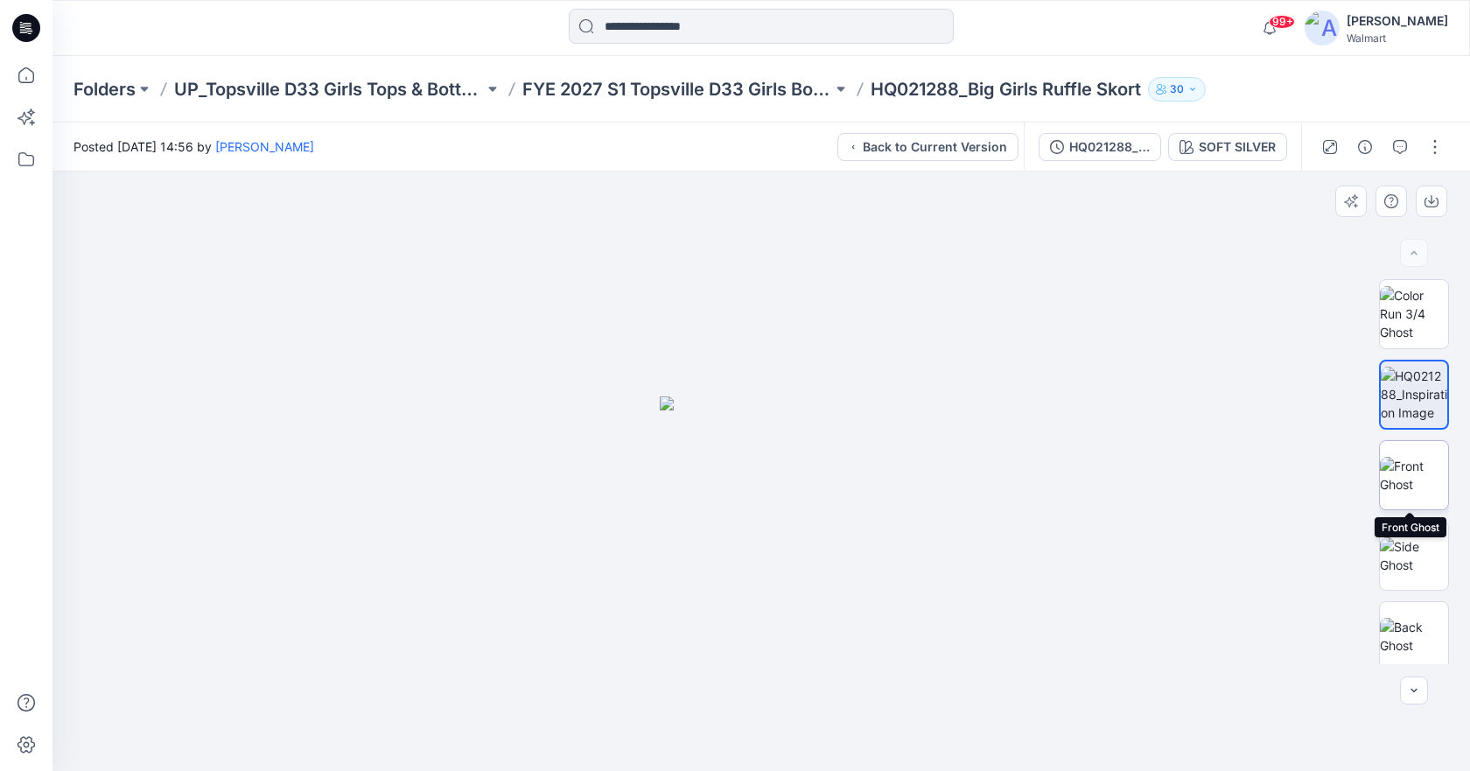
click at [1400, 466] on img at bounding box center [1414, 475] width 68 height 37
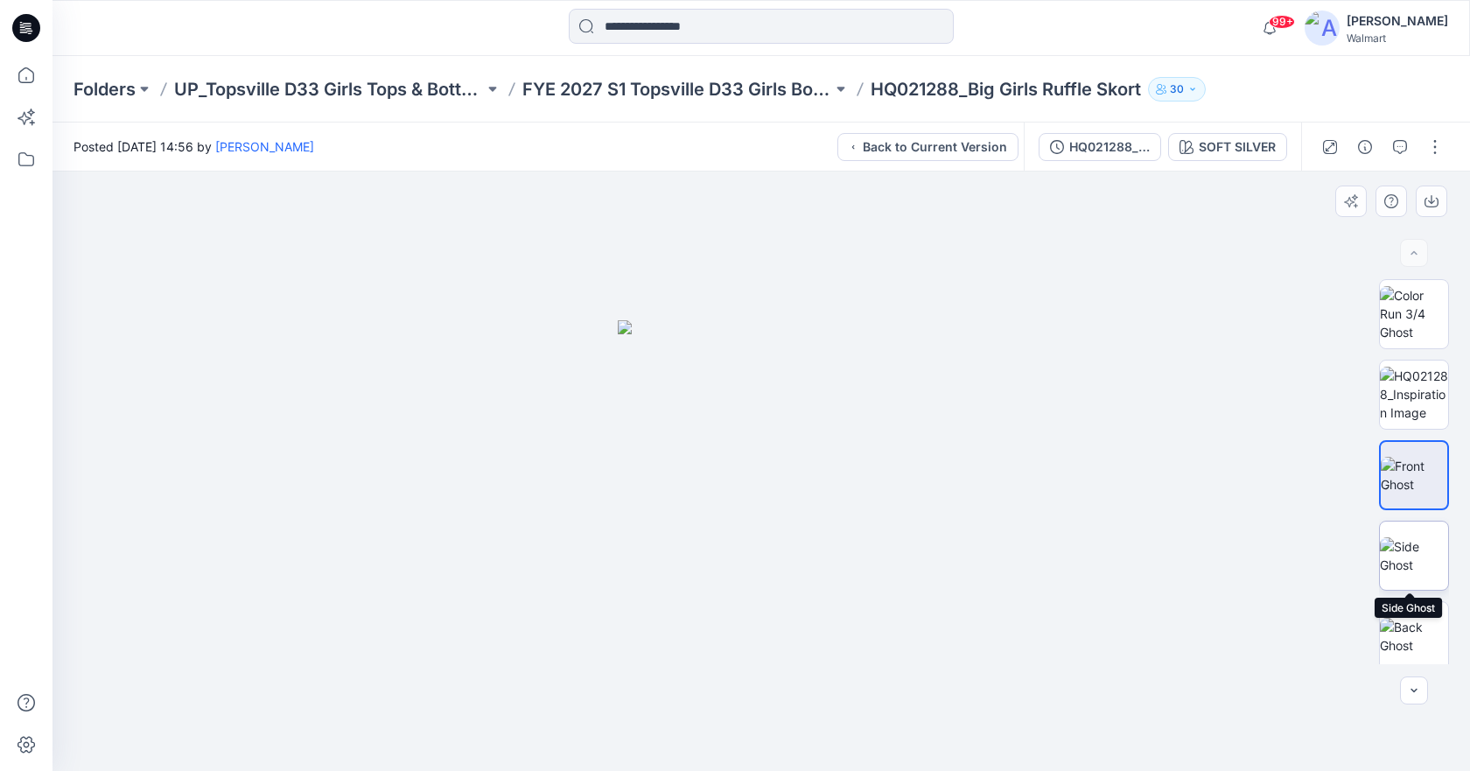
click at [1402, 537] on img at bounding box center [1414, 555] width 68 height 37
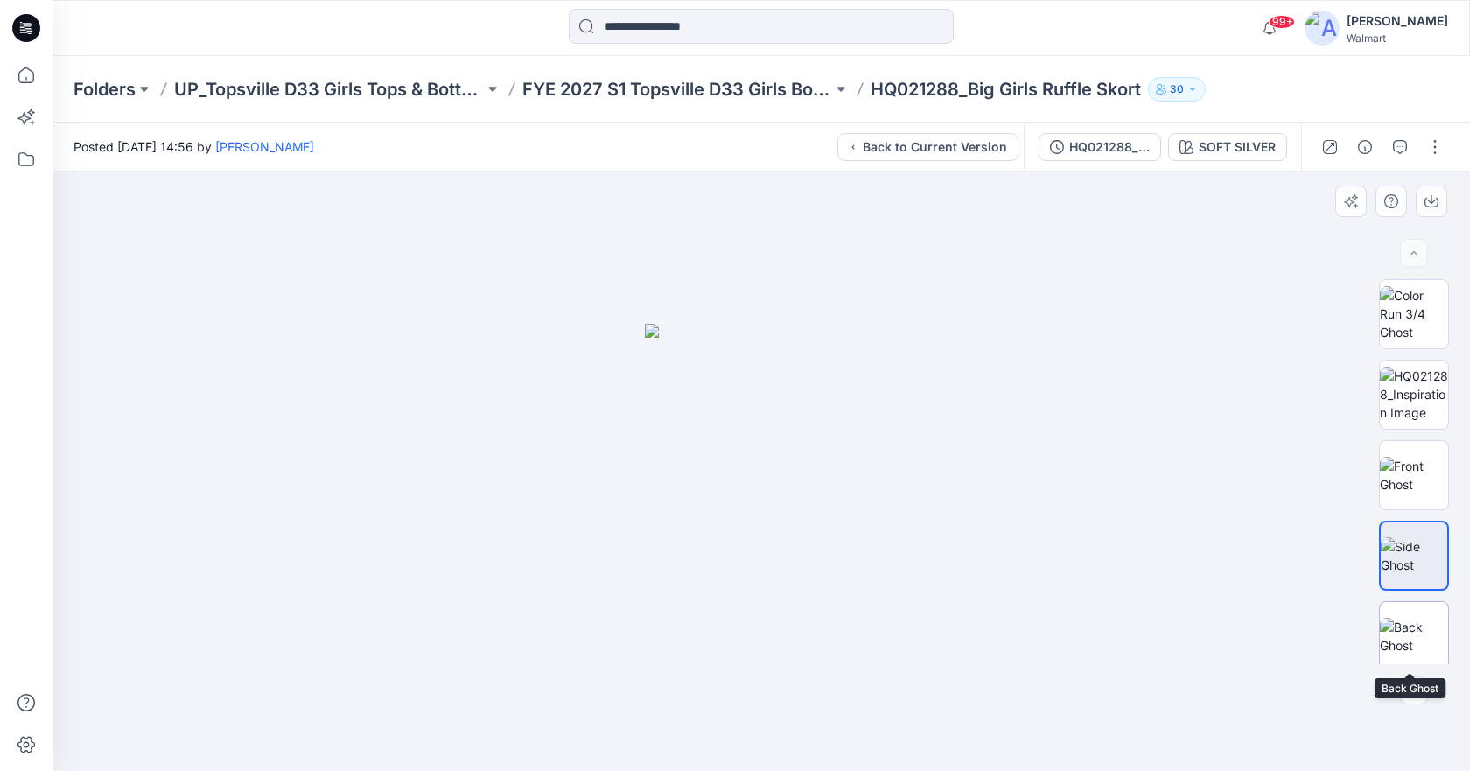
click at [1402, 653] on img at bounding box center [1414, 636] width 68 height 37
click at [947, 83] on p "HQ021288_Big Girls Ruffle Skort" at bounding box center [1006, 89] width 270 height 25
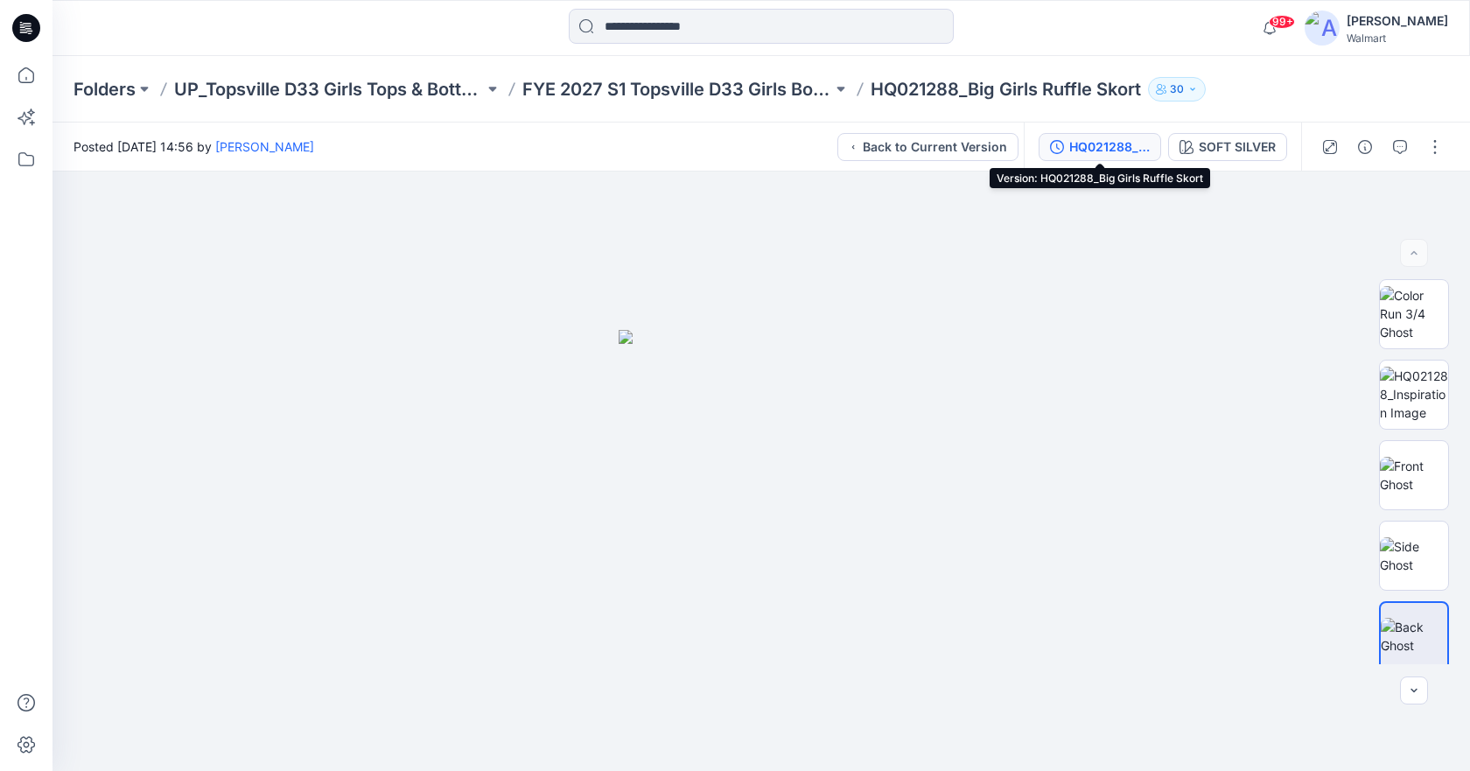
click at [1119, 137] on div "HQ021288_Big Girls Ruffle Skort" at bounding box center [1110, 146] width 81 height 19
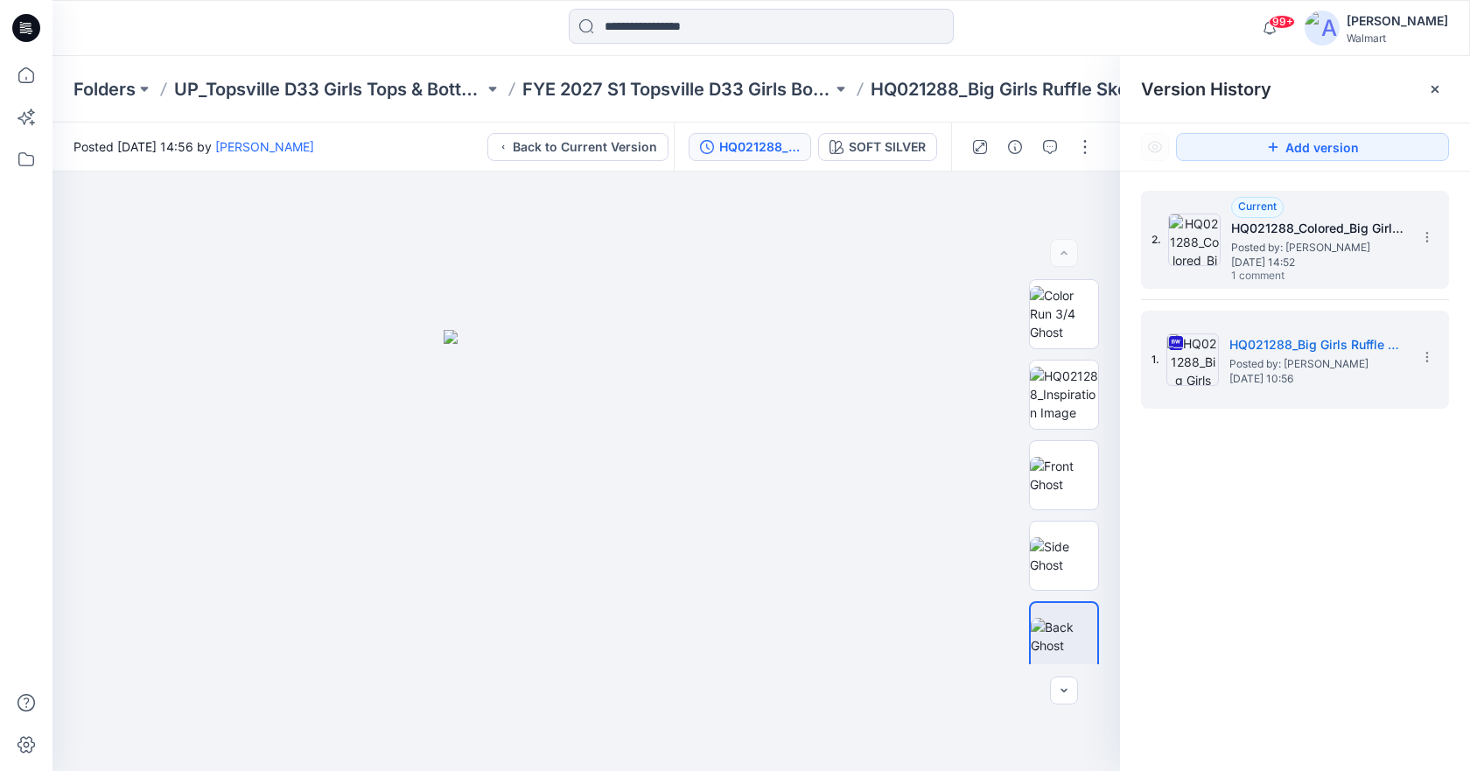
drag, startPoint x: 1218, startPoint y: 252, endPoint x: 1233, endPoint y: 265, distance: 20.5
click at [1218, 252] on img at bounding box center [1195, 240] width 53 height 53
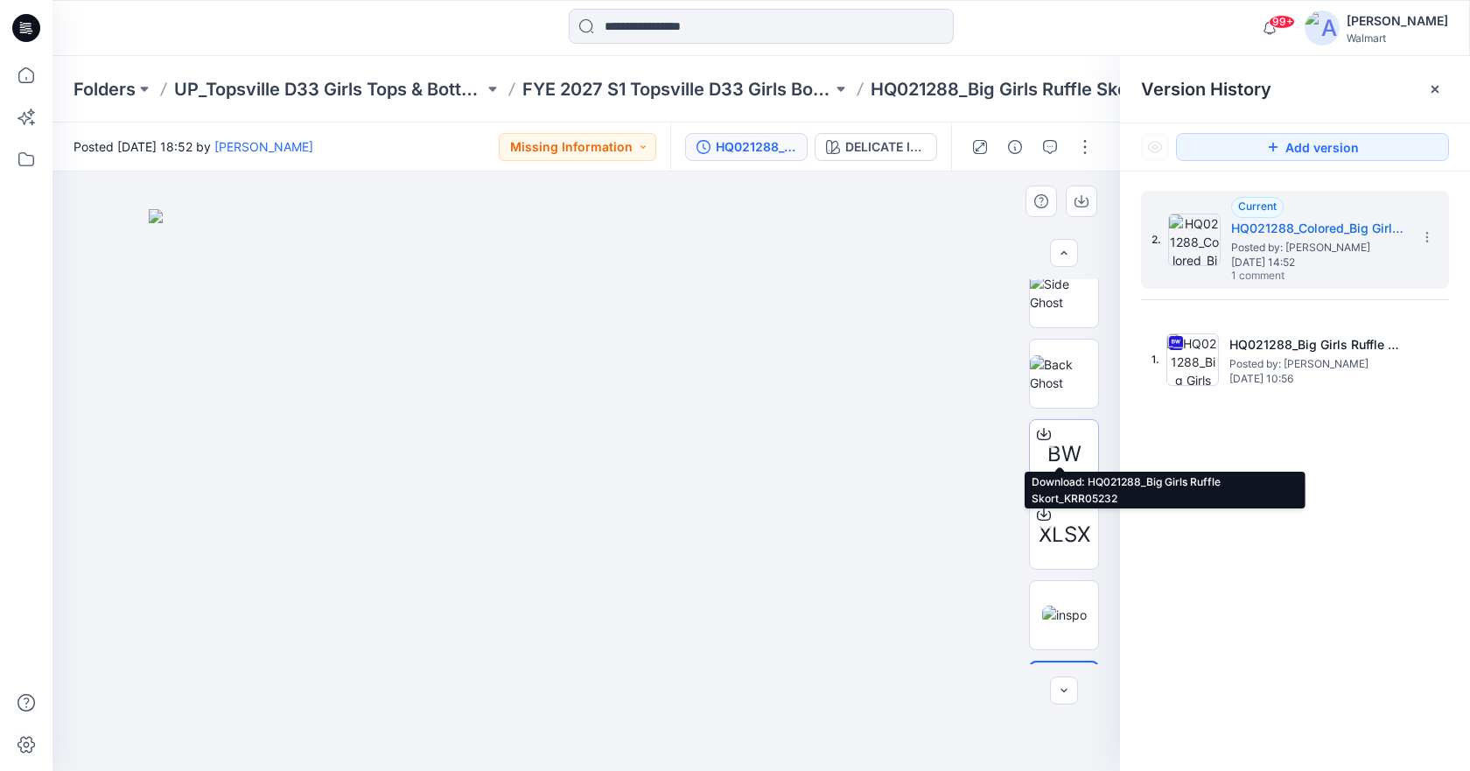
scroll to position [329, 0]
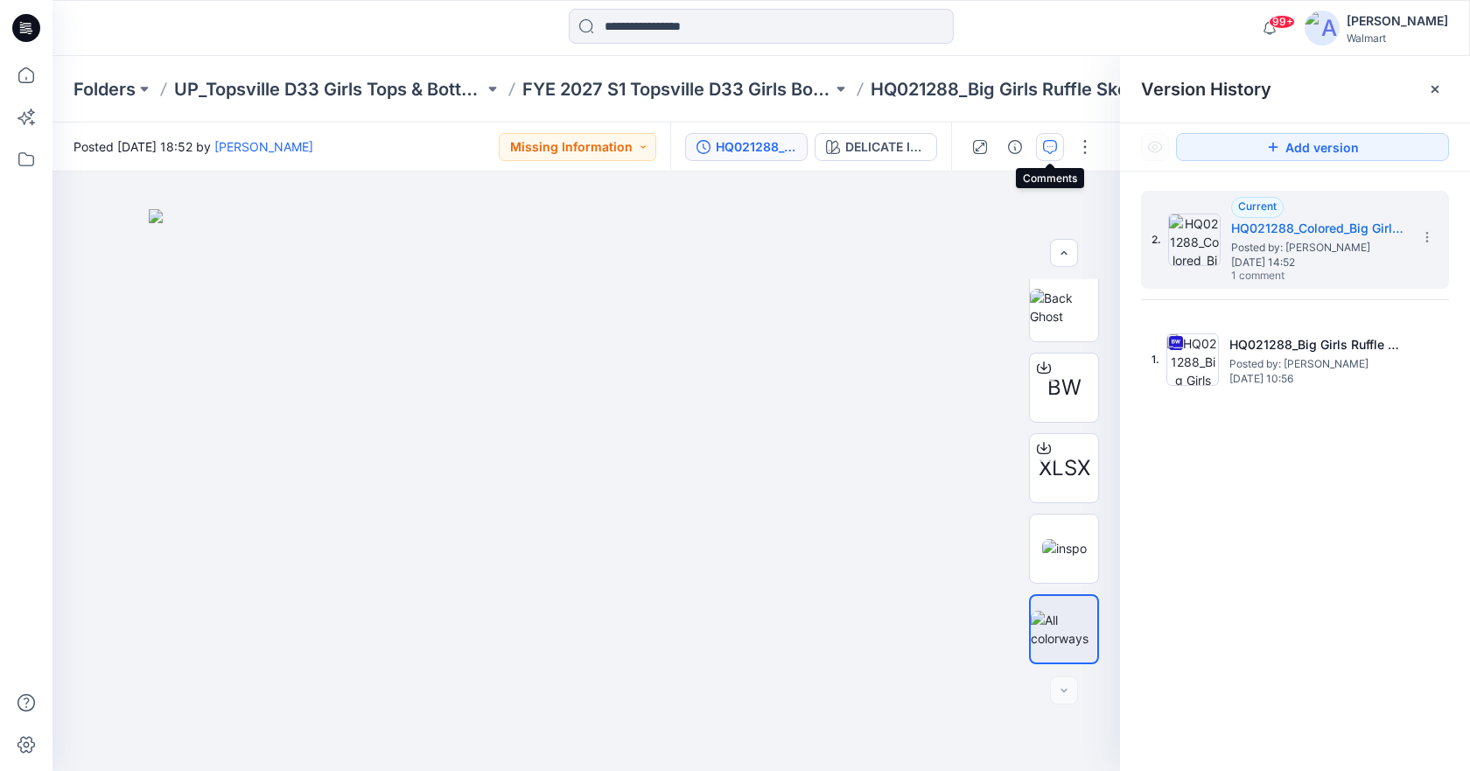
click at [1053, 144] on icon "button" at bounding box center [1050, 147] width 14 height 14
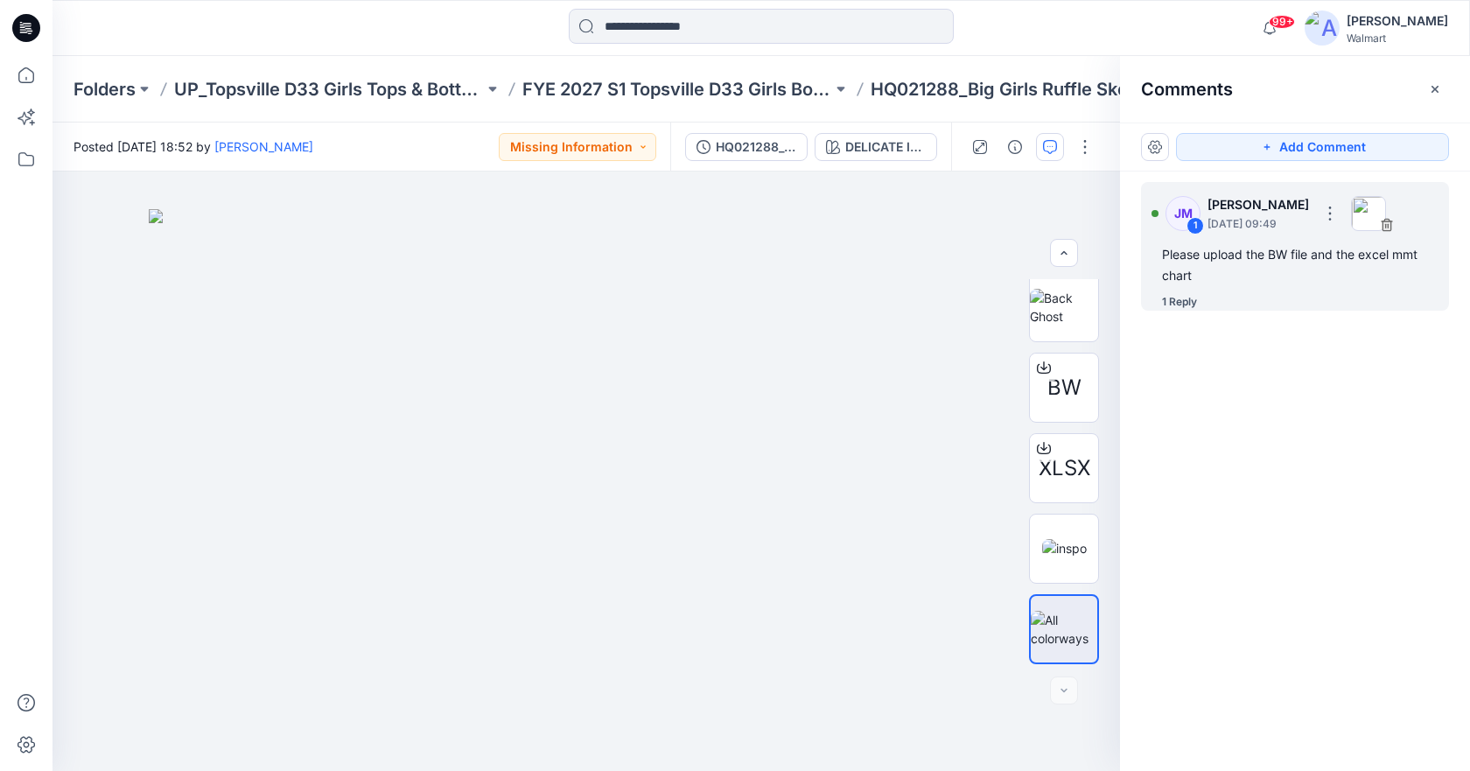
click at [1251, 277] on div "Please upload the BW file and the excel mmt chart" at bounding box center [1295, 265] width 266 height 42
